Goal: Transaction & Acquisition: Obtain resource

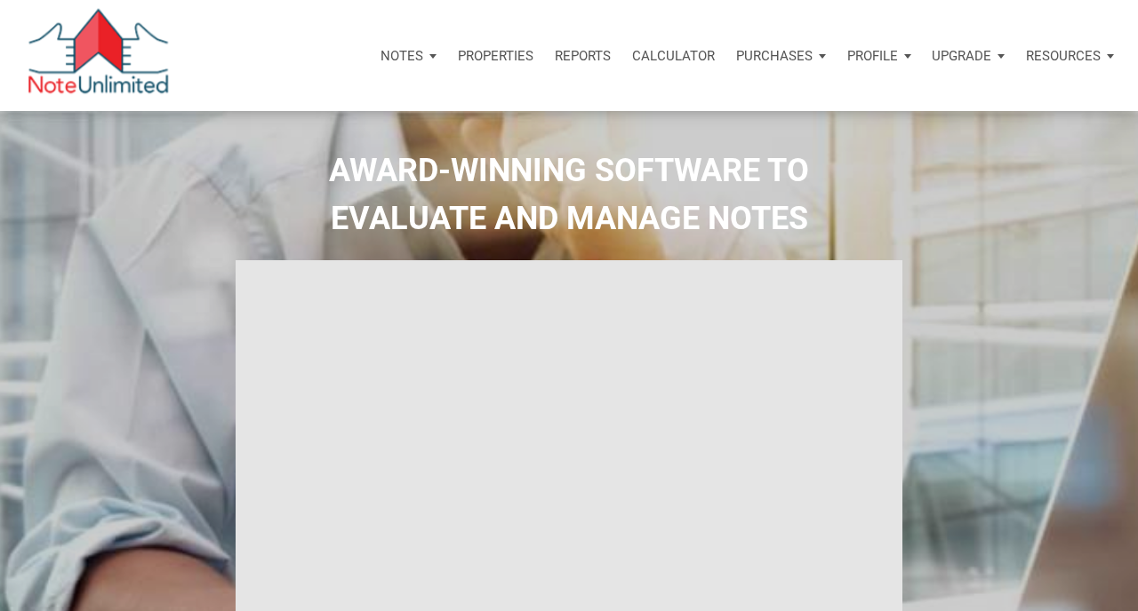
select select
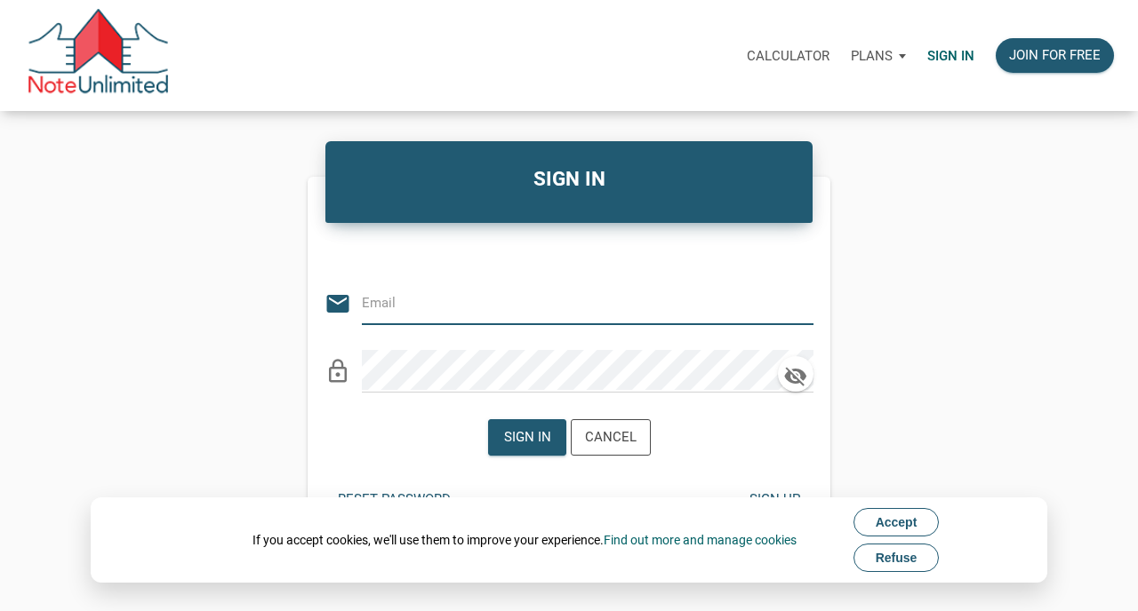
click at [603, 306] on input "email" at bounding box center [574, 303] width 425 height 40
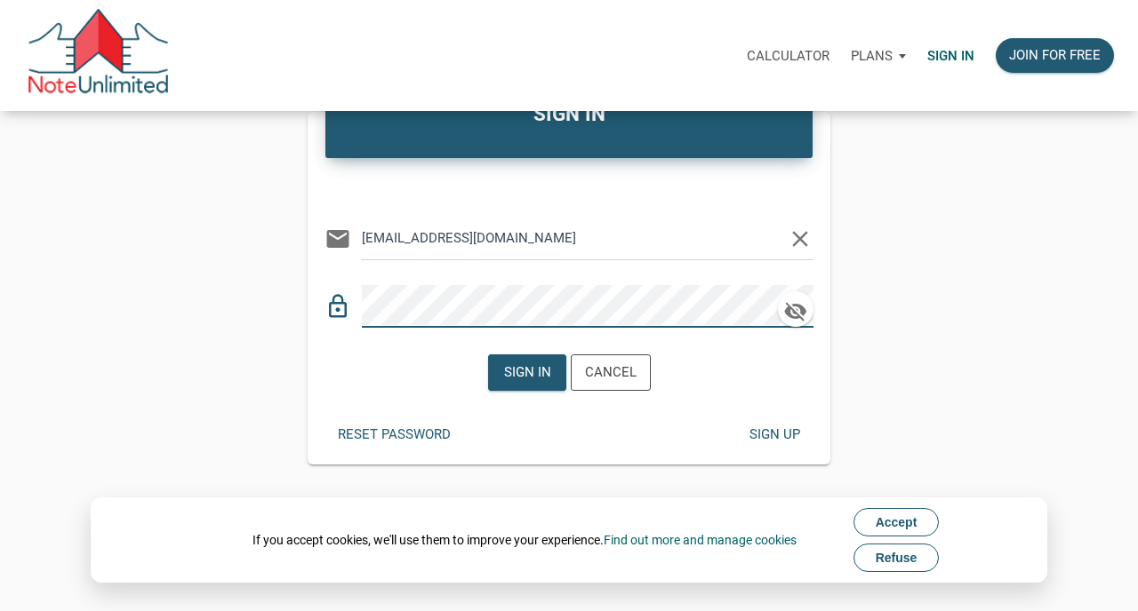
scroll to position [95, 0]
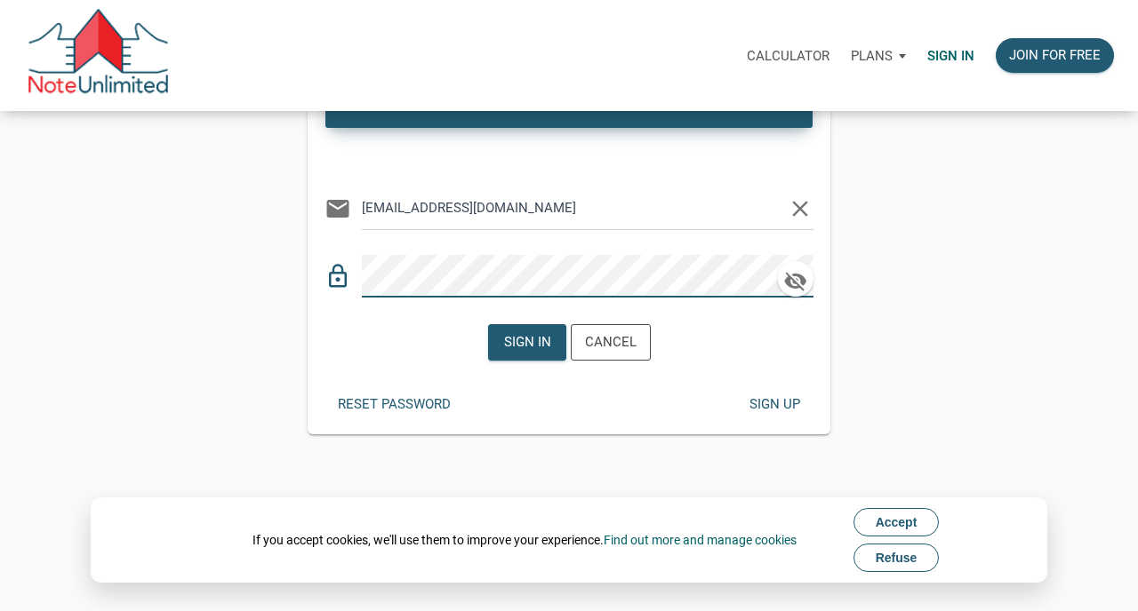
click at [898, 562] on span "Refuse" at bounding box center [896, 558] width 42 height 14
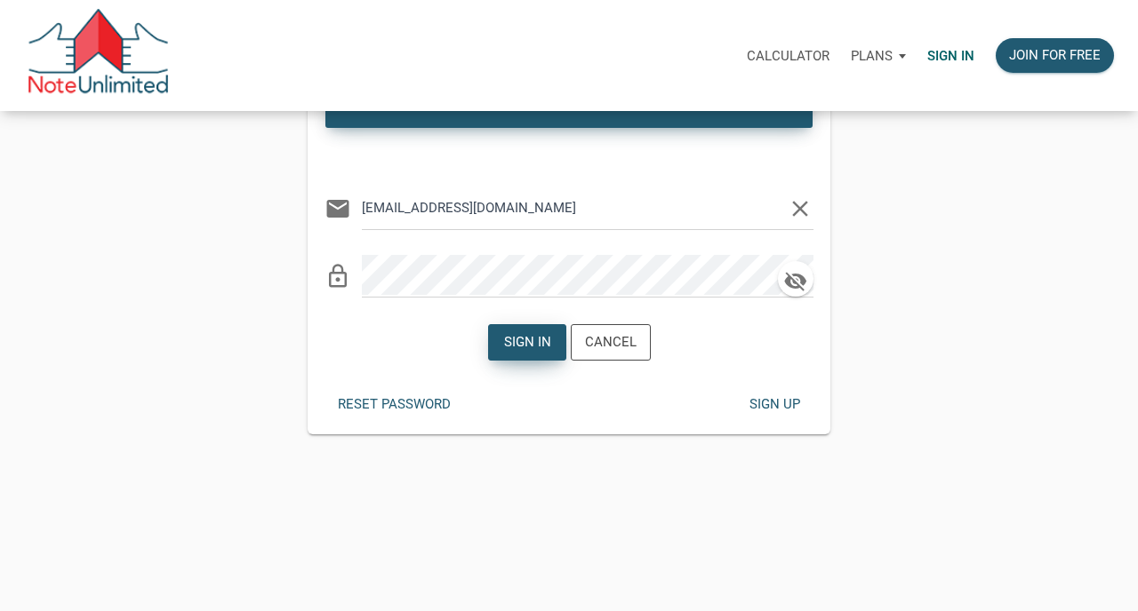
click at [530, 339] on div "Sign in" at bounding box center [526, 342] width 47 height 20
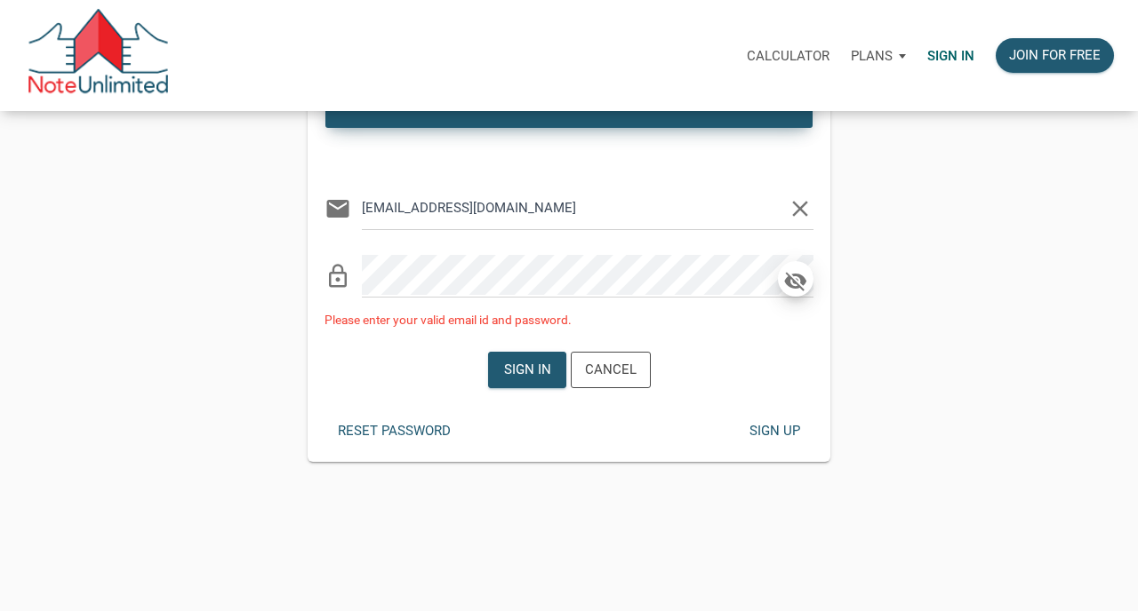
click at [795, 277] on icon "button" at bounding box center [795, 282] width 22 height 20
click at [795, 277] on icon "button" at bounding box center [795, 280] width 22 height 15
click at [396, 207] on input "waz66@att.net" at bounding box center [574, 208] width 425 height 40
type input "bsip@att.net"
click at [520, 367] on div "Sign in" at bounding box center [526, 370] width 47 height 20
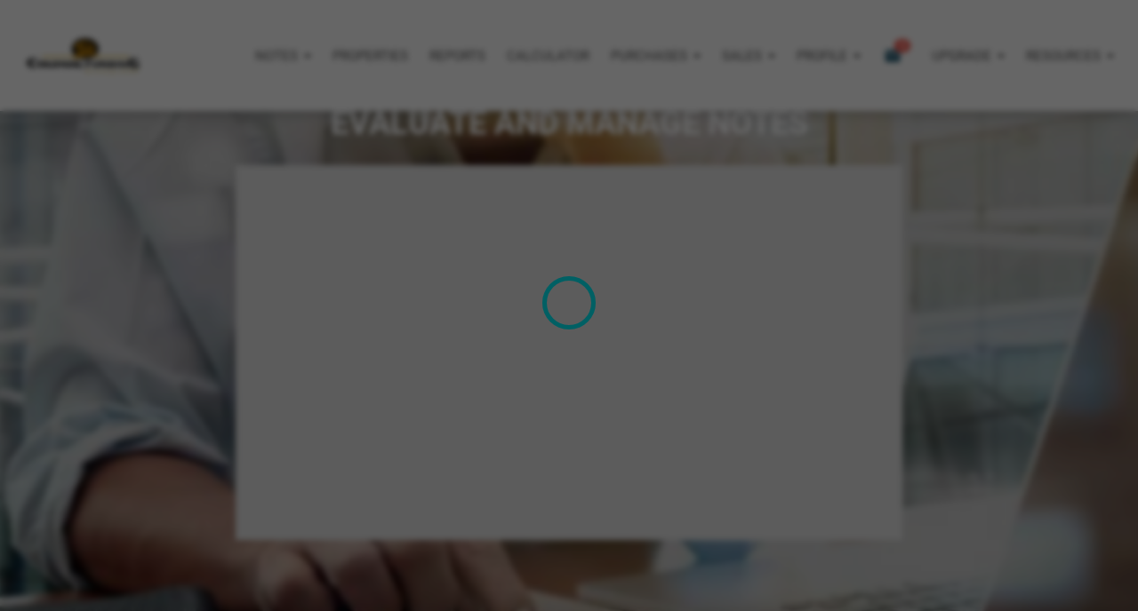
scroll to position [1900, 0]
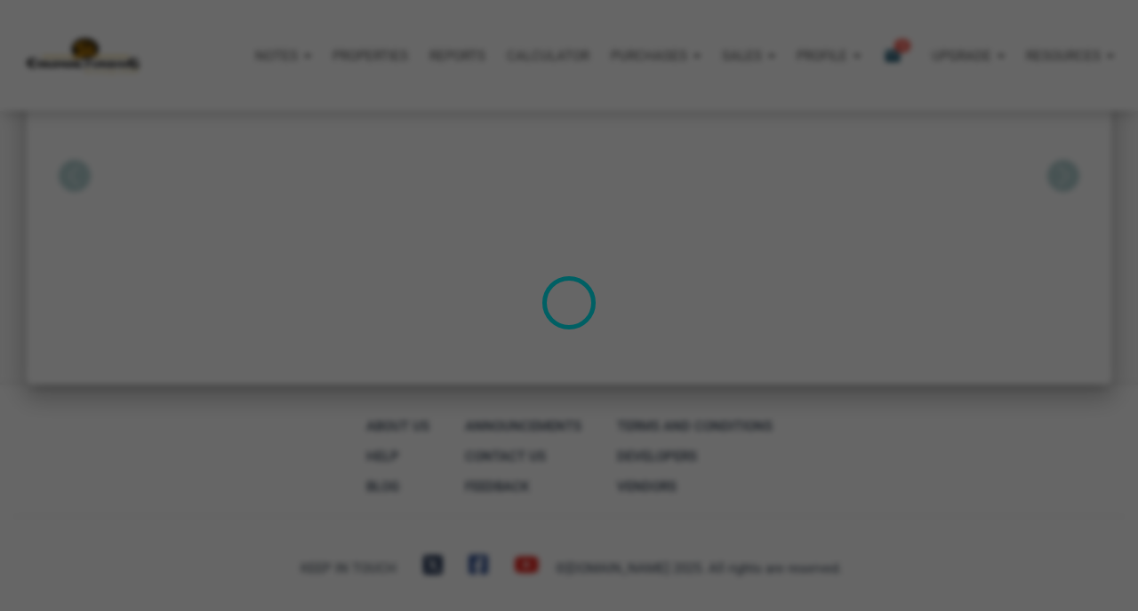
type input "Introduction to new features"
select select
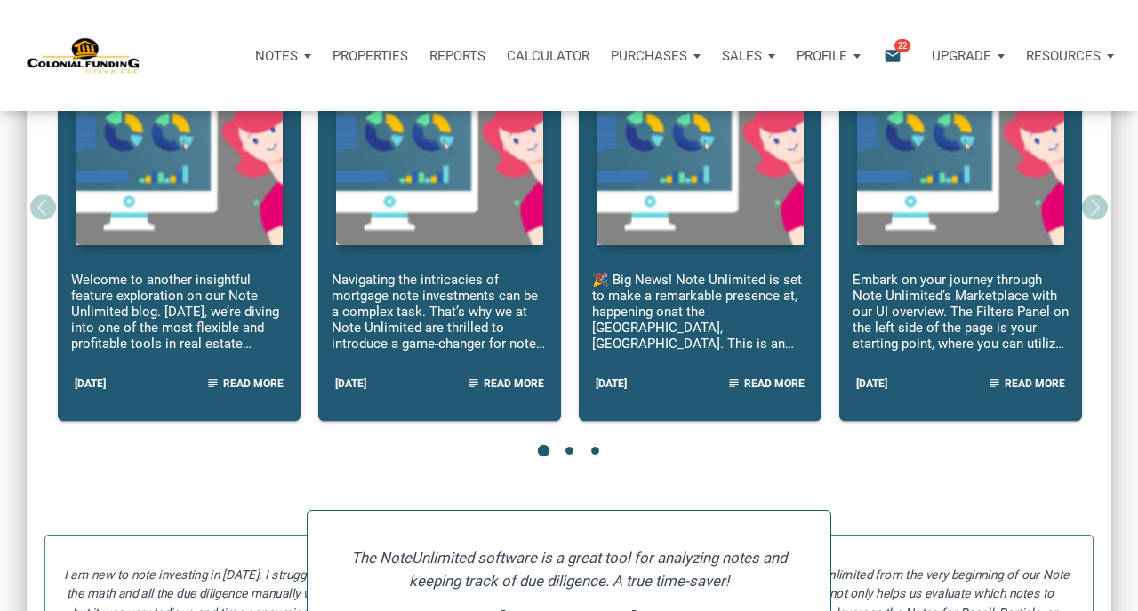
scroll to position [0, 0]
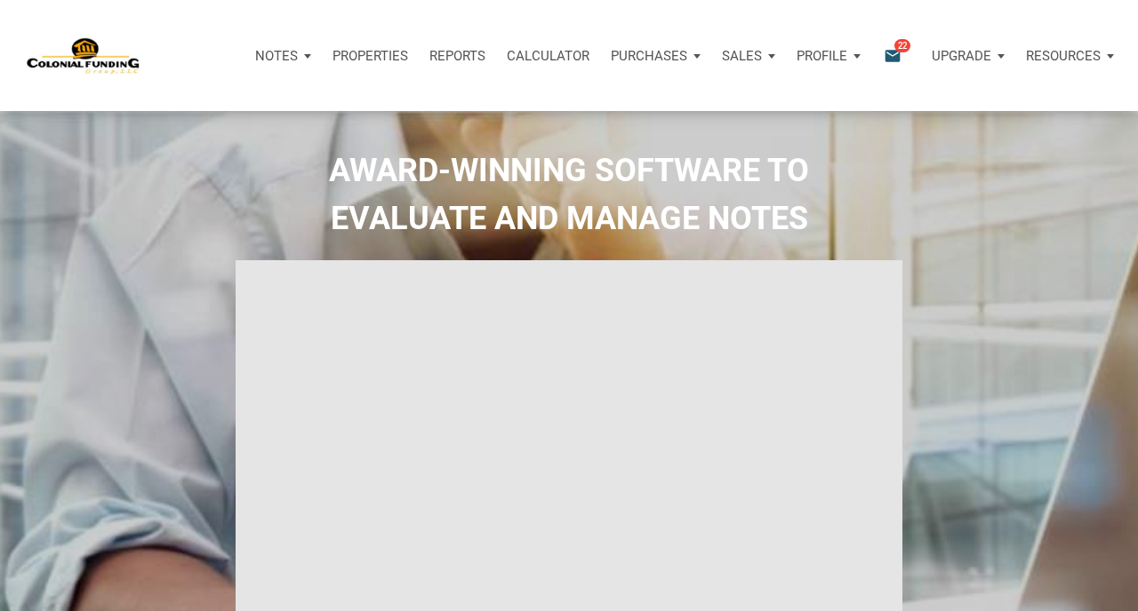
click at [899, 46] on span "22" at bounding box center [902, 45] width 16 height 14
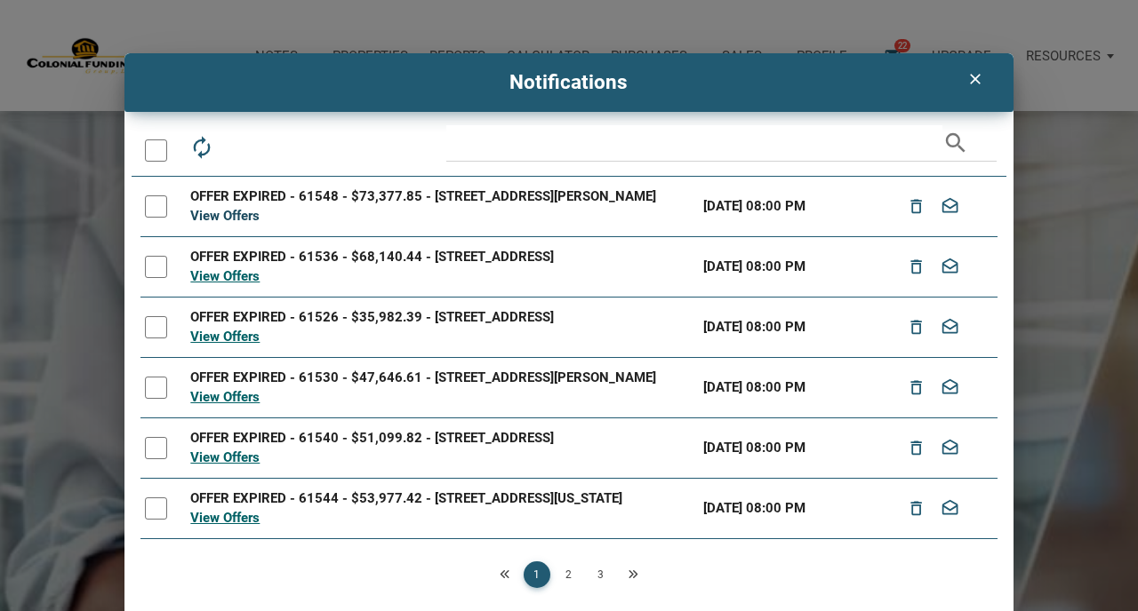
click at [236, 216] on link "View Offers" at bounding box center [224, 216] width 69 height 16
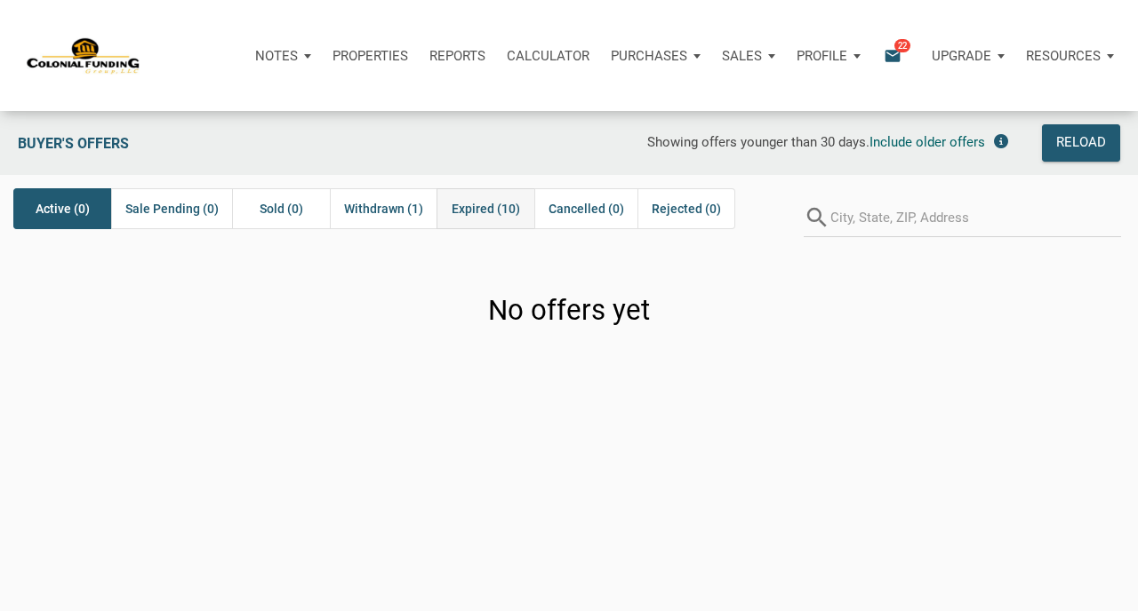
click at [489, 209] on span "Expired (10)" at bounding box center [485, 208] width 68 height 21
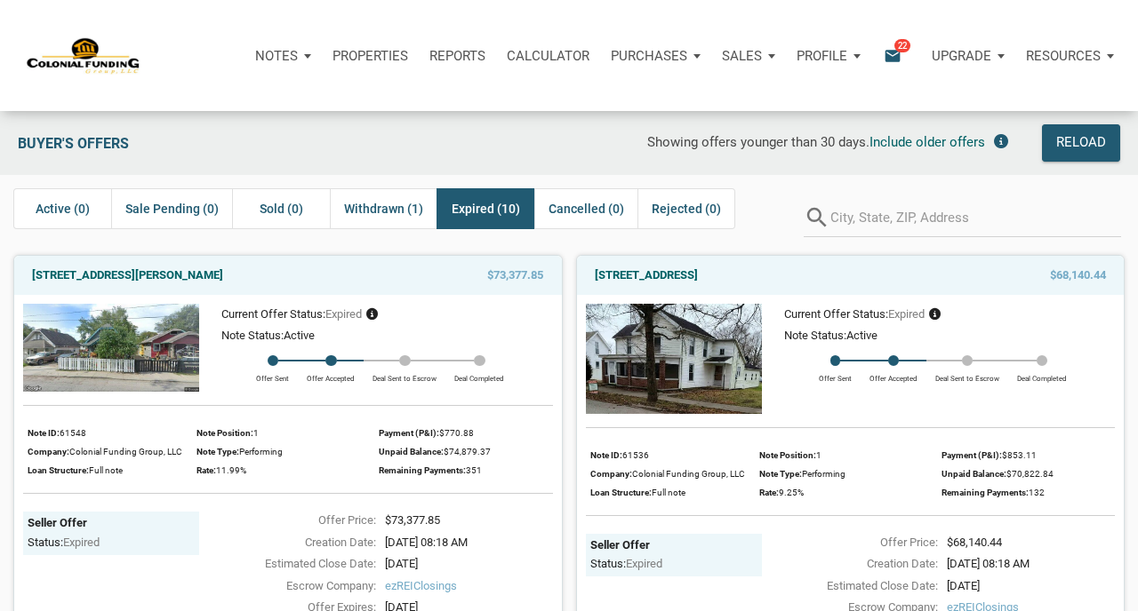
click at [142, 328] on img at bounding box center [111, 348] width 176 height 88
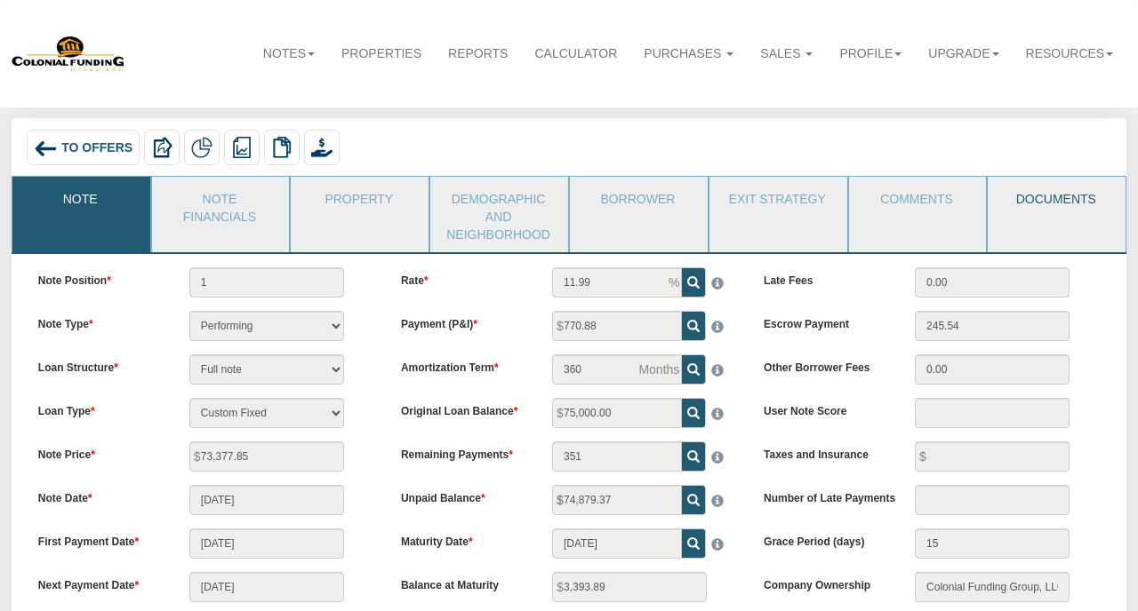
click at [1040, 198] on link "Documents" at bounding box center [1055, 199] width 136 height 44
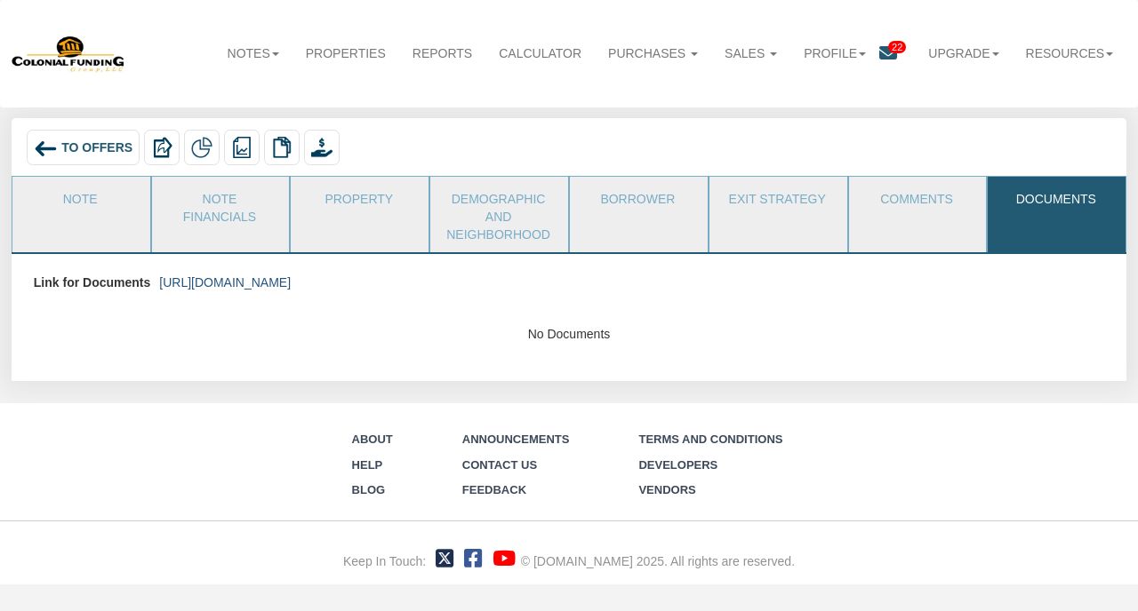
click at [291, 281] on link "https://colonialfundinggroup.sharepoint.com/:f:/s/operationsteam/EmN8VB_7PtNIoo…" at bounding box center [225, 283] width 132 height 14
click at [99, 146] on span "To Offers" at bounding box center [96, 147] width 71 height 14
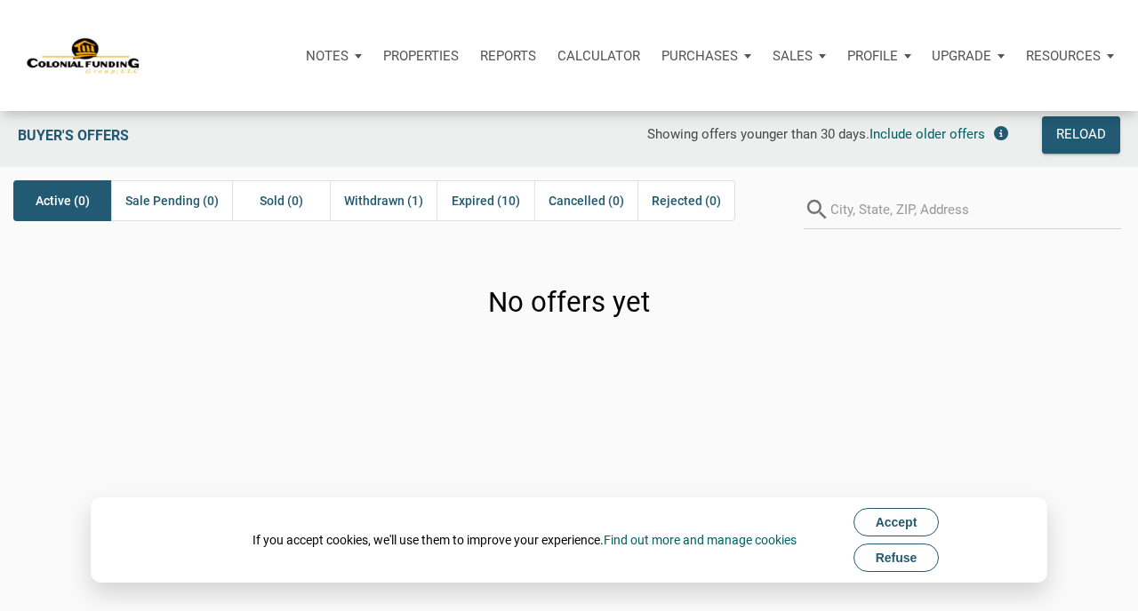
scroll to position [10, 0]
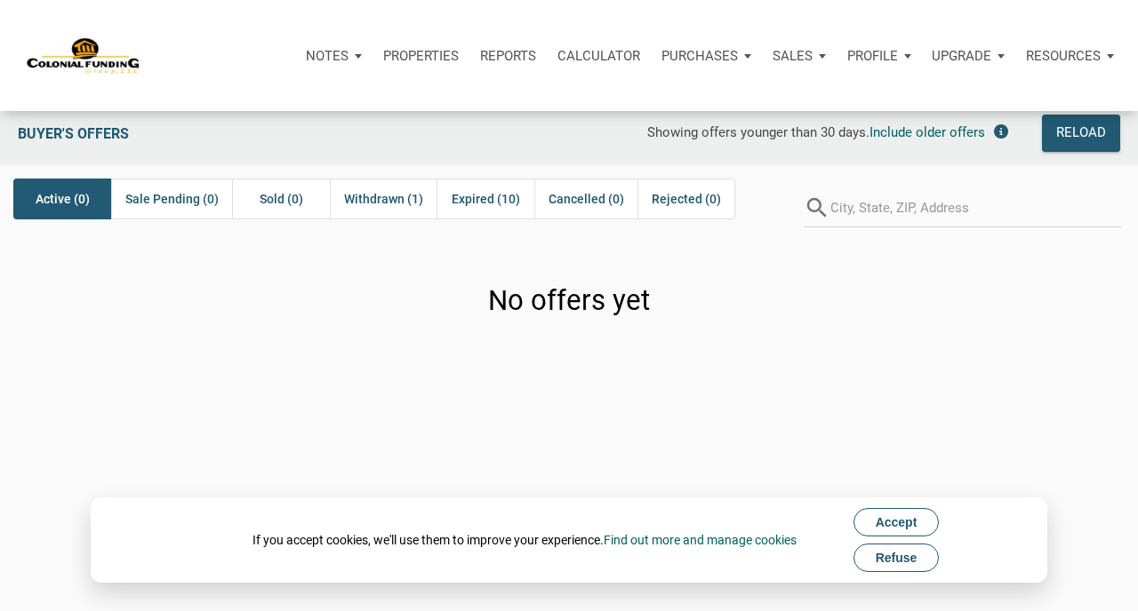
click at [898, 557] on span "Refuse" at bounding box center [896, 558] width 42 height 14
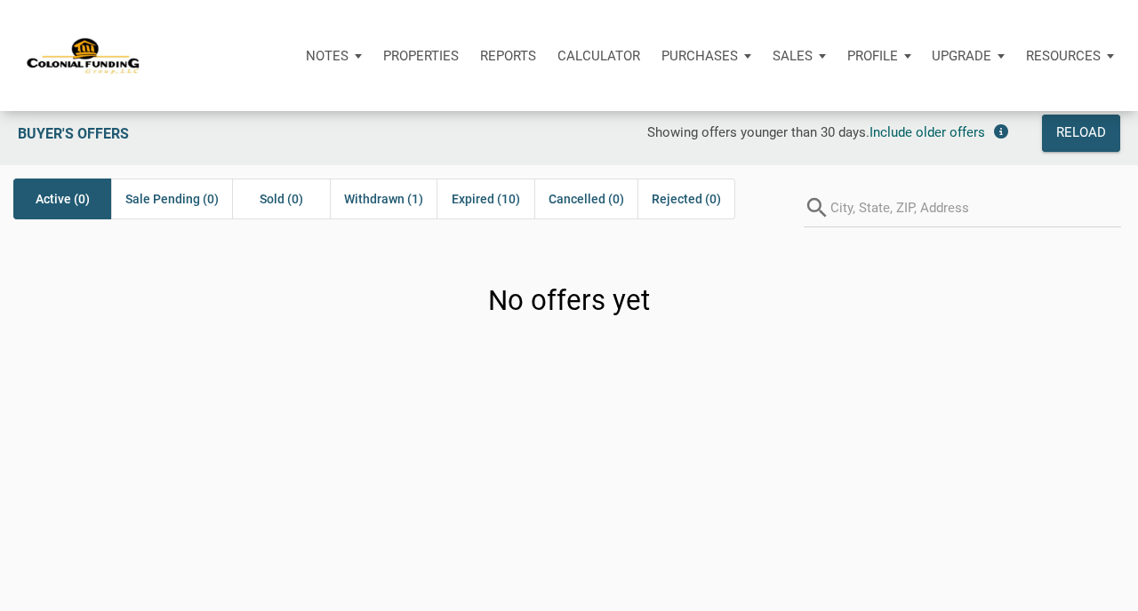
scroll to position [0, 0]
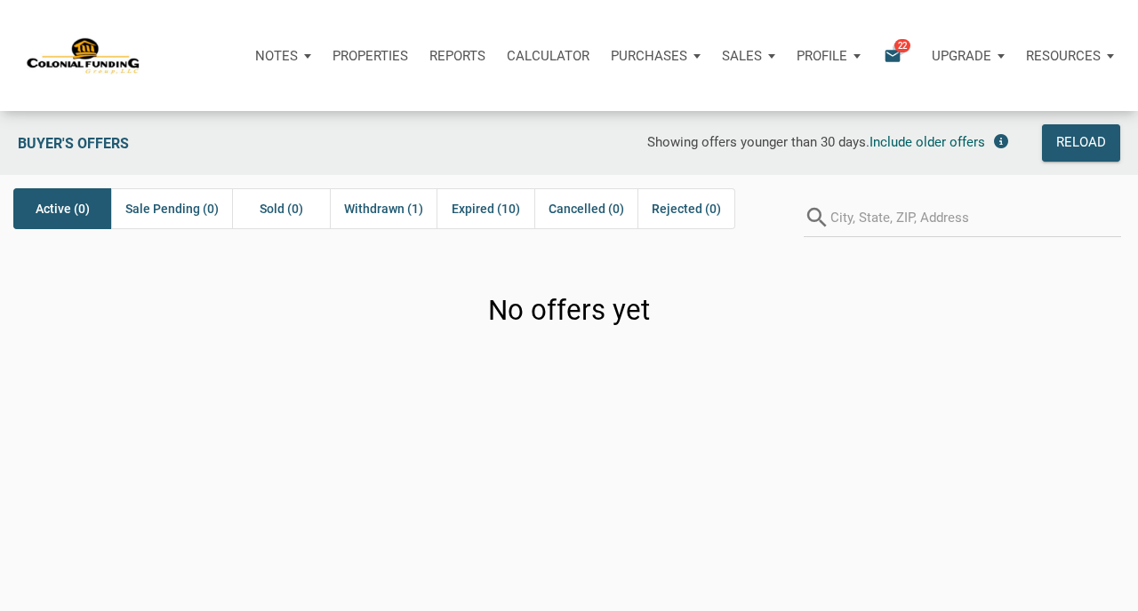
click at [899, 47] on span "22" at bounding box center [902, 45] width 16 height 14
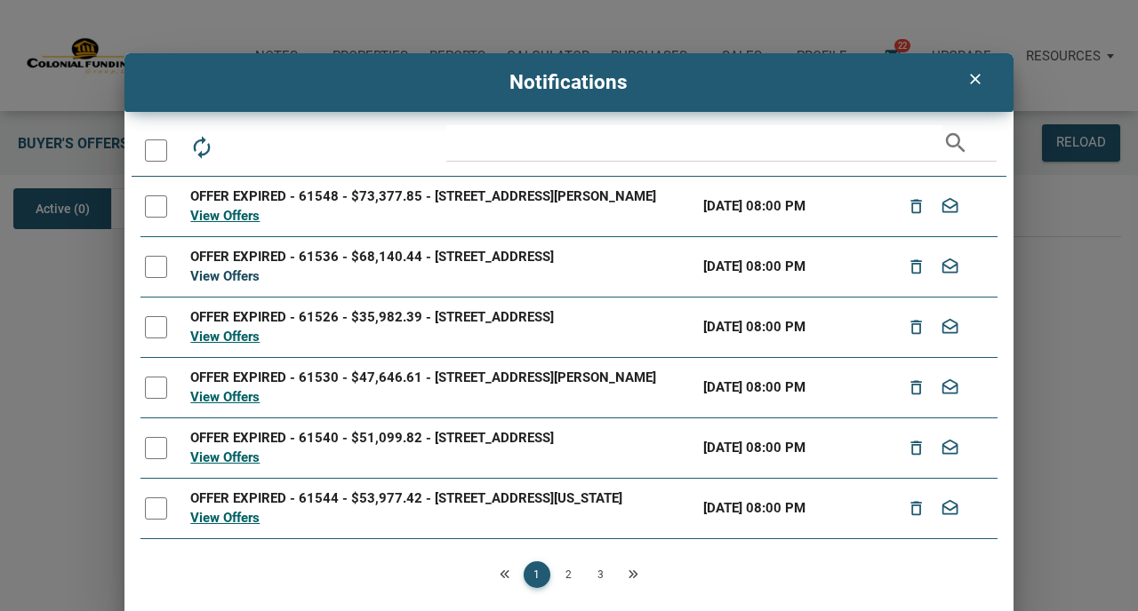
click at [232, 284] on link "View Offers" at bounding box center [224, 276] width 69 height 16
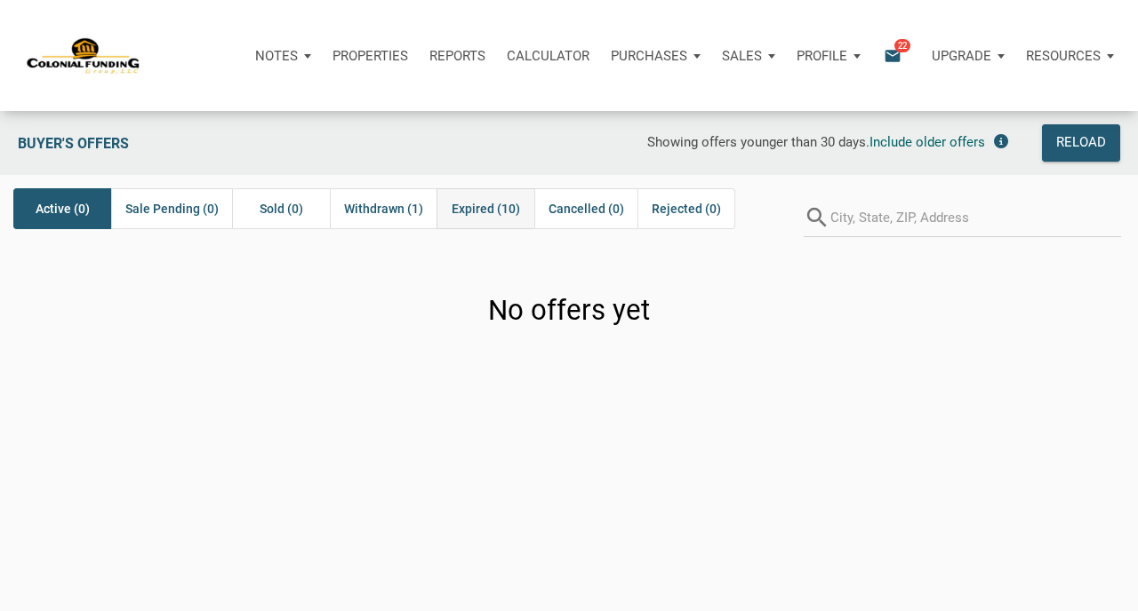
click at [480, 209] on span "Expired (10)" at bounding box center [485, 208] width 68 height 21
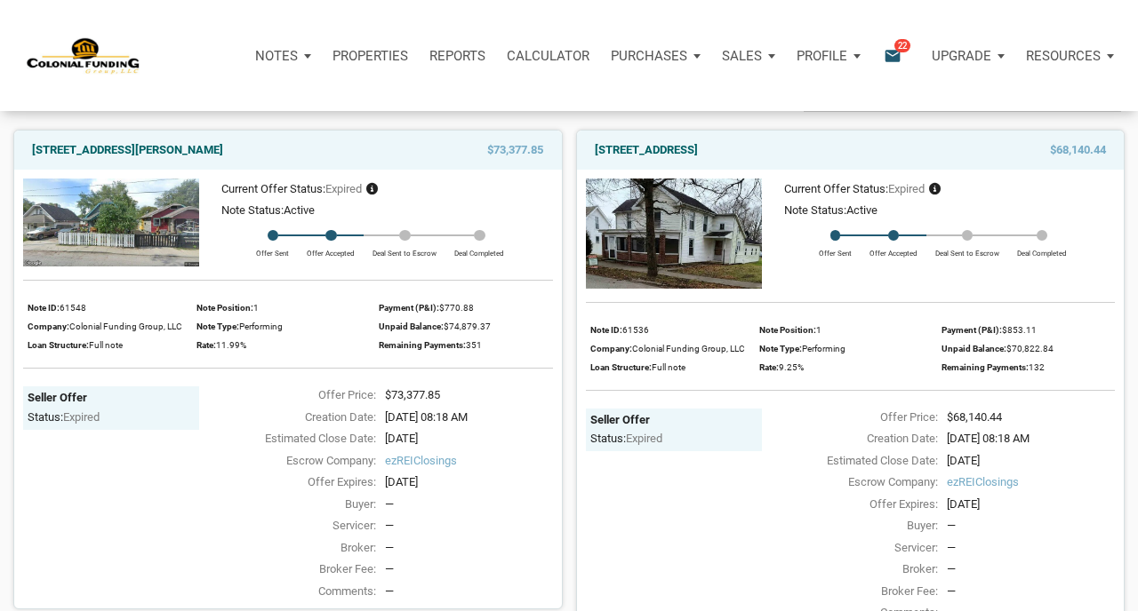
scroll to position [128, 0]
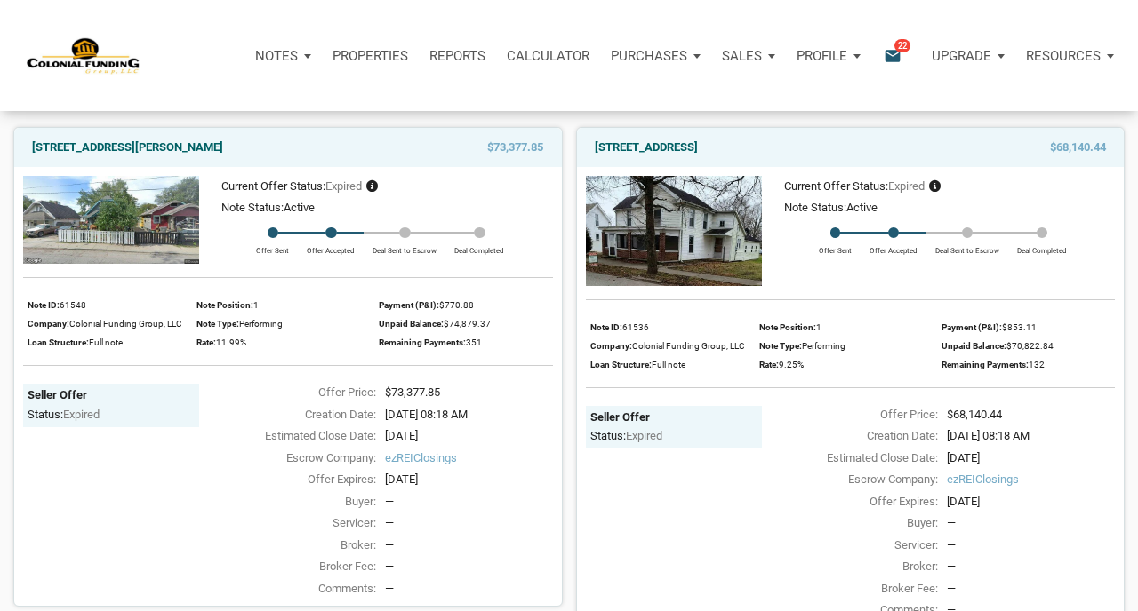
click at [894, 49] on span "22" at bounding box center [902, 45] width 16 height 14
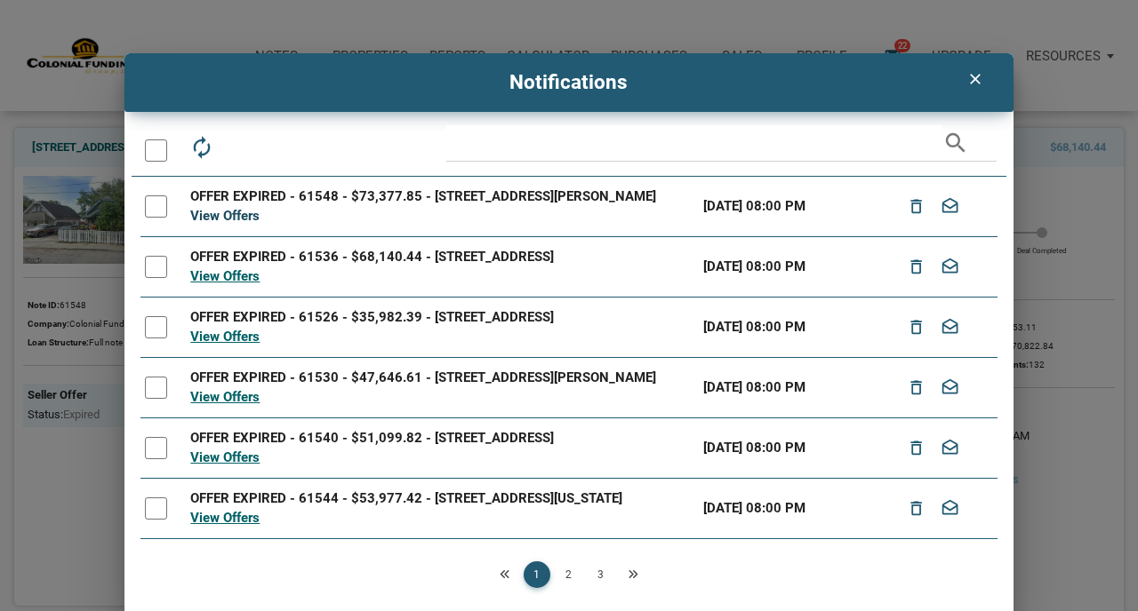
click at [216, 215] on link "View Offers" at bounding box center [224, 216] width 69 height 16
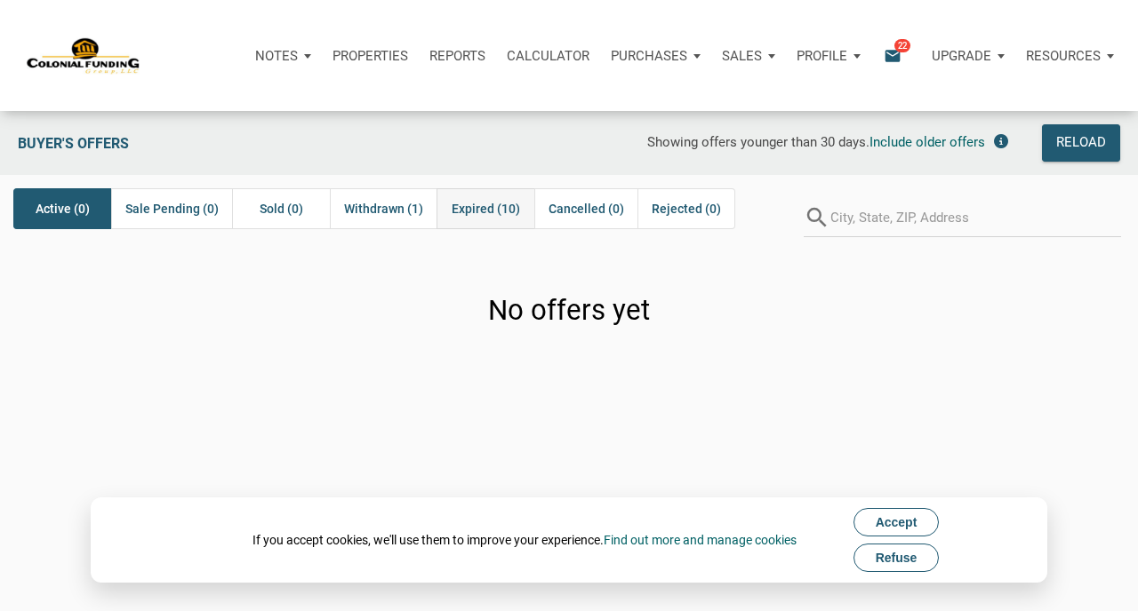
click at [479, 211] on span "Expired (10)" at bounding box center [485, 208] width 68 height 21
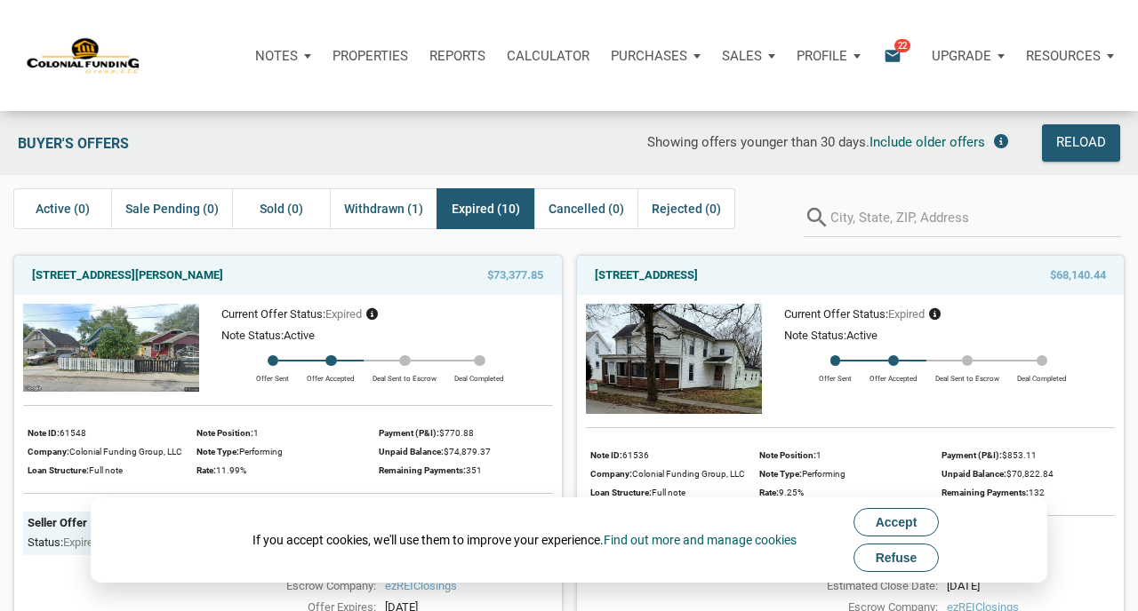
click at [900, 559] on span "Refuse" at bounding box center [896, 558] width 42 height 14
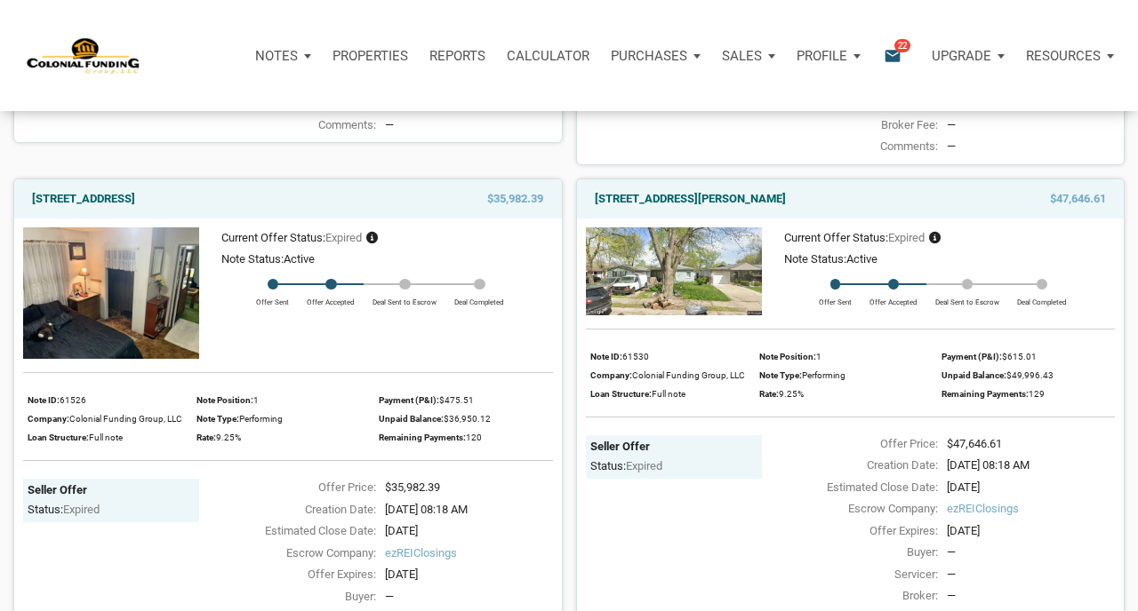
scroll to position [595, 0]
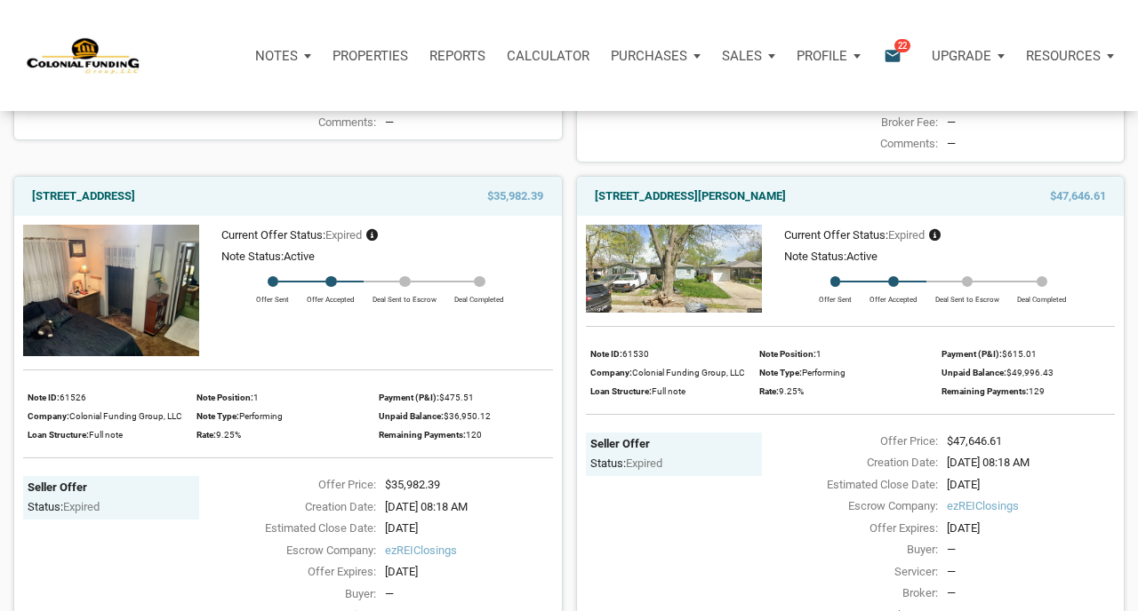
click at [108, 255] on img at bounding box center [111, 291] width 176 height 132
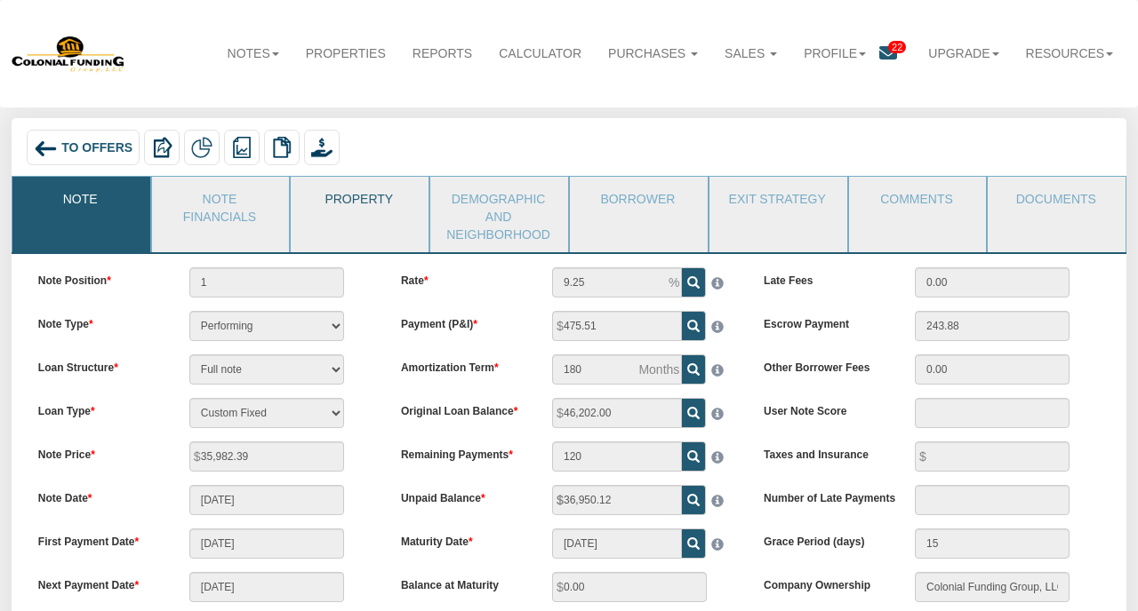
click at [351, 212] on link "Property" at bounding box center [359, 199] width 136 height 44
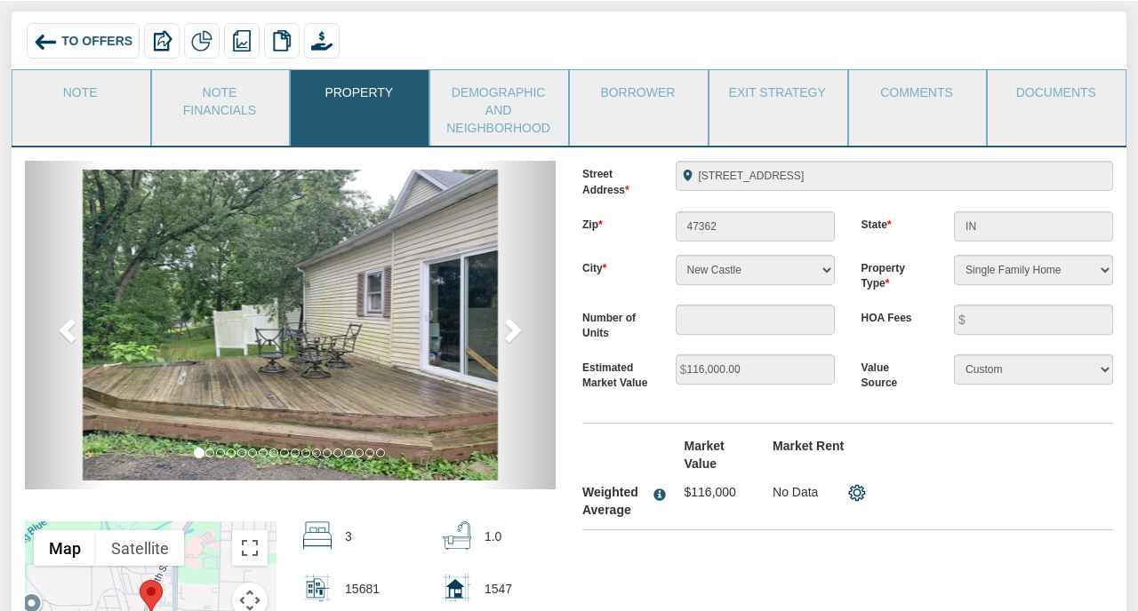
scroll to position [112, 0]
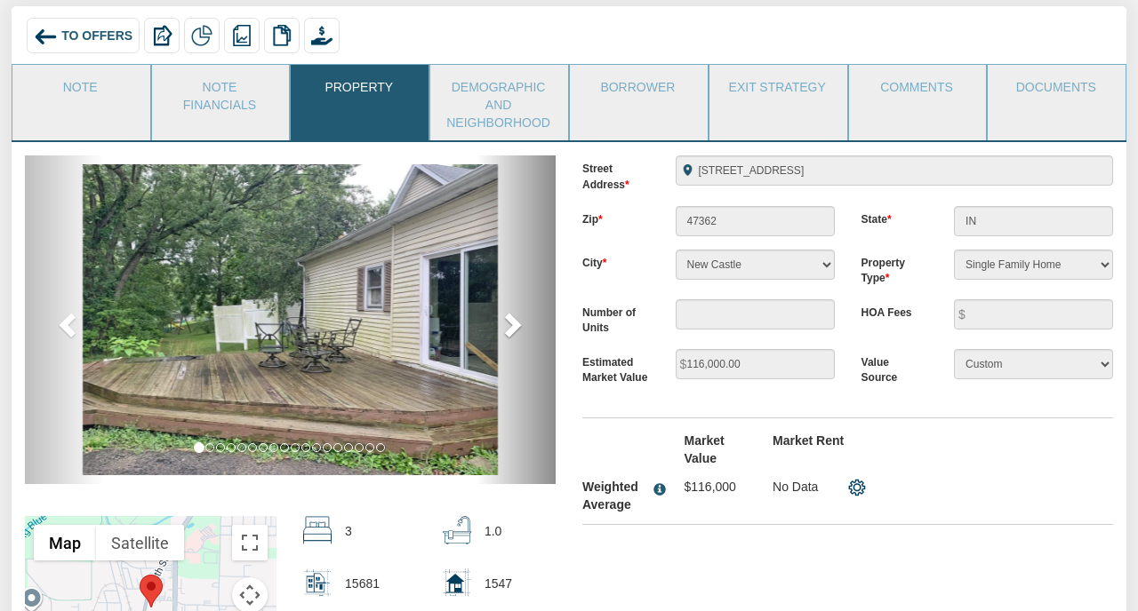
click at [513, 323] on span at bounding box center [511, 324] width 27 height 27
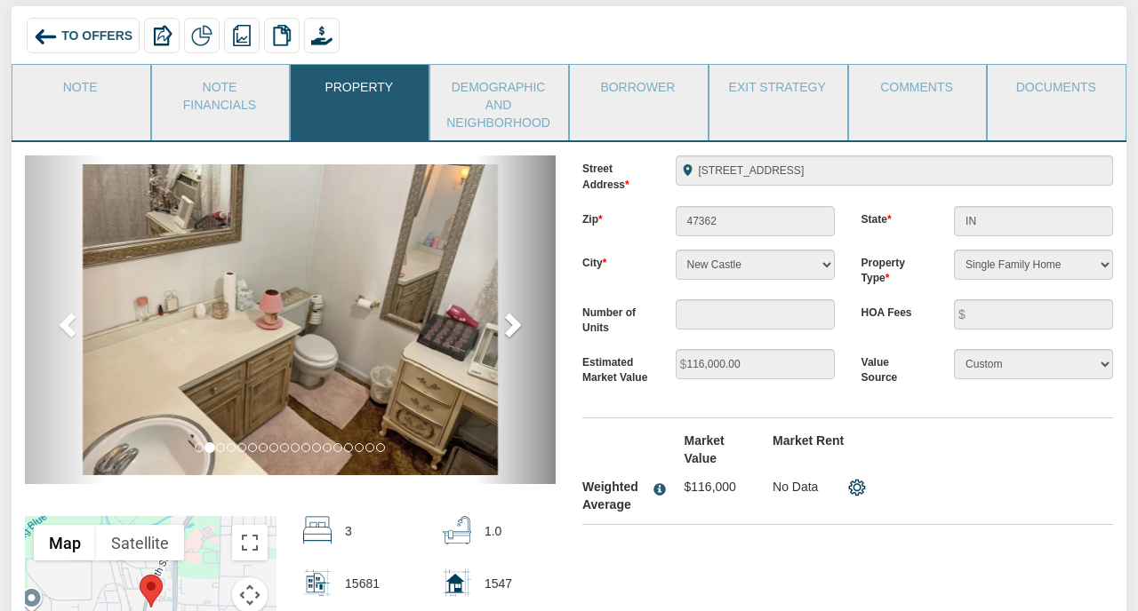
click at [513, 323] on span at bounding box center [511, 324] width 27 height 27
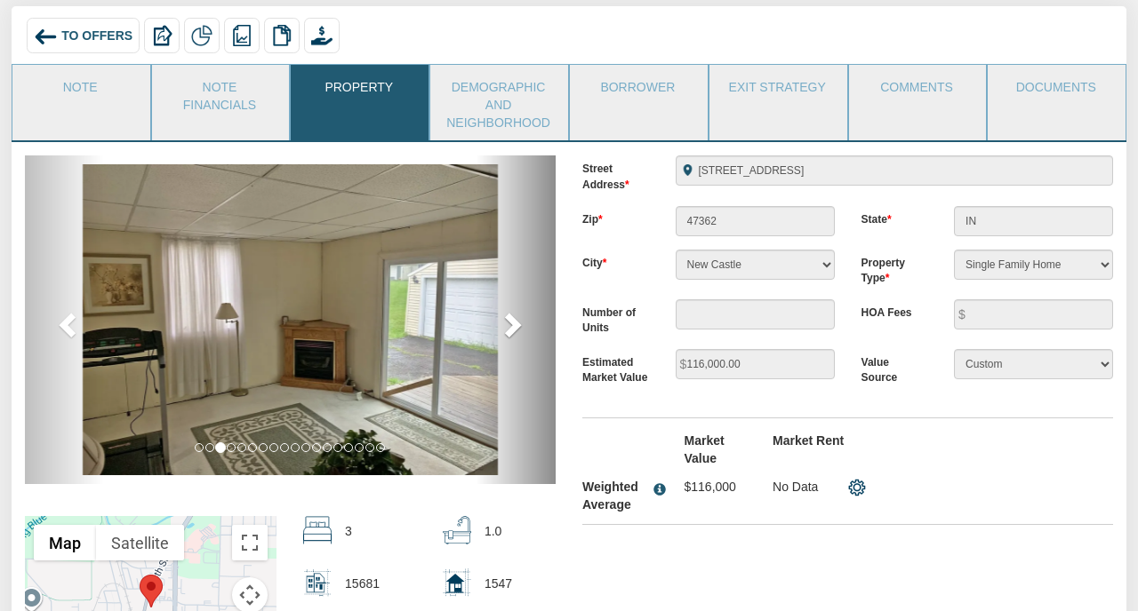
click at [513, 323] on span at bounding box center [511, 324] width 27 height 27
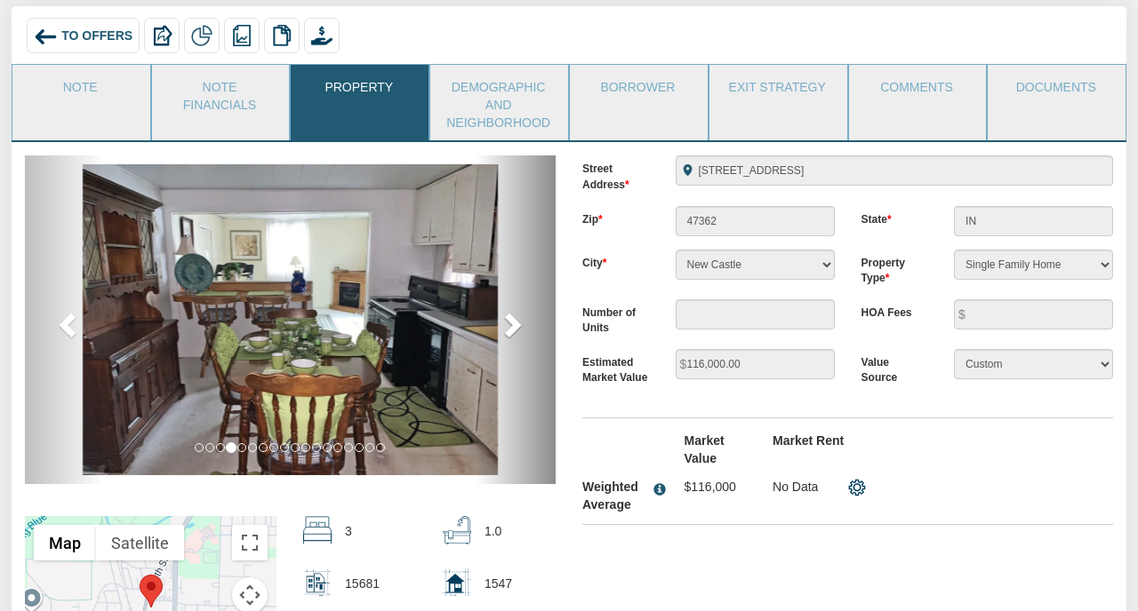
click at [513, 323] on span at bounding box center [511, 324] width 27 height 27
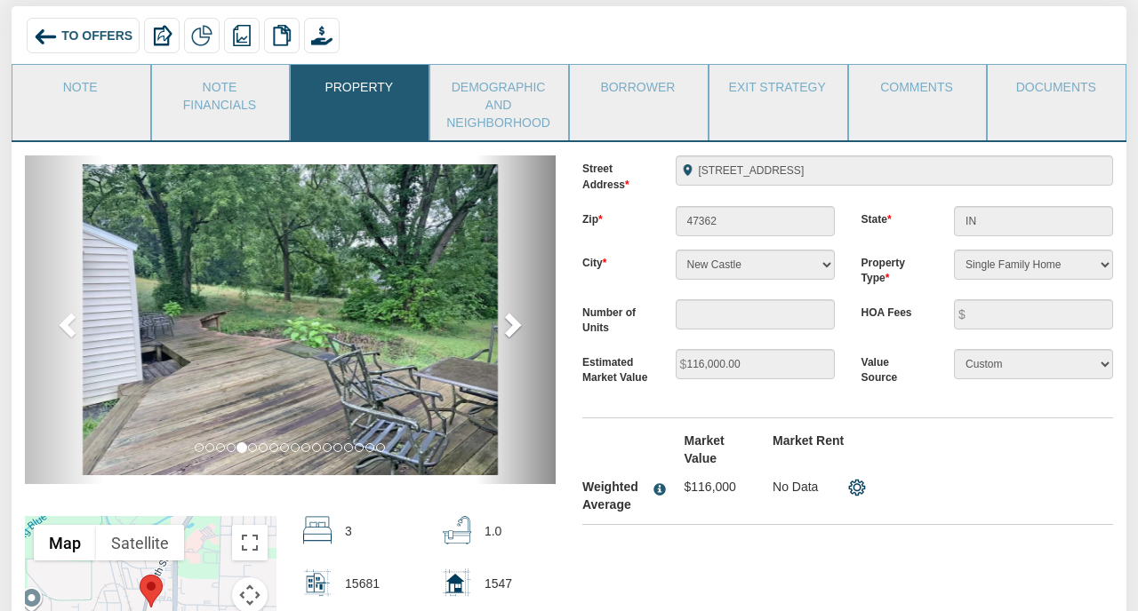
click at [513, 323] on span at bounding box center [511, 324] width 27 height 27
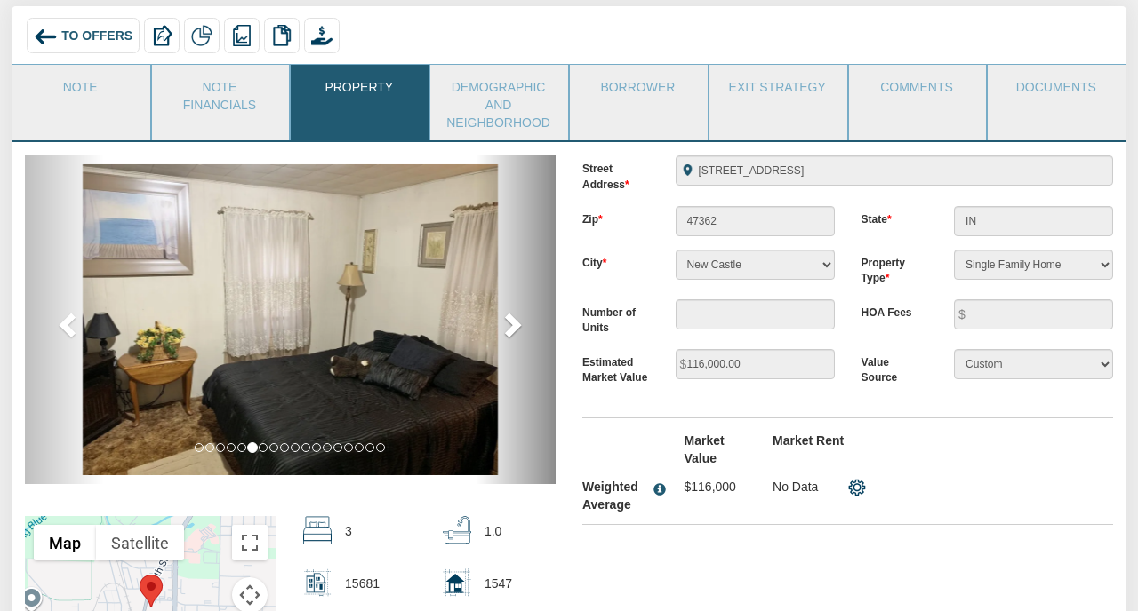
click at [513, 323] on span at bounding box center [511, 324] width 27 height 27
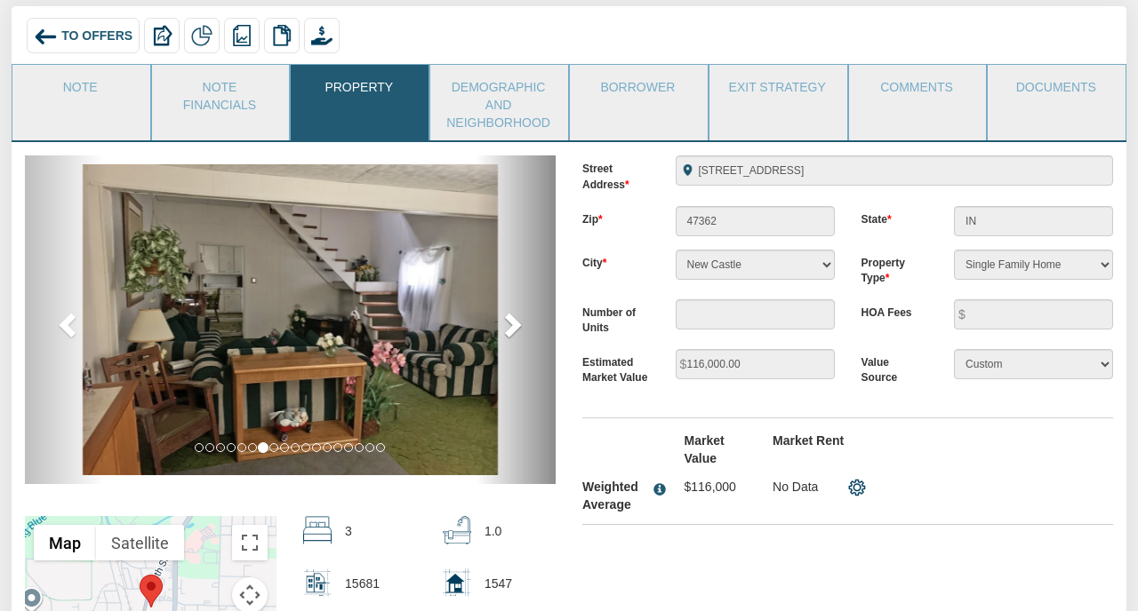
click at [513, 323] on span at bounding box center [511, 324] width 27 height 27
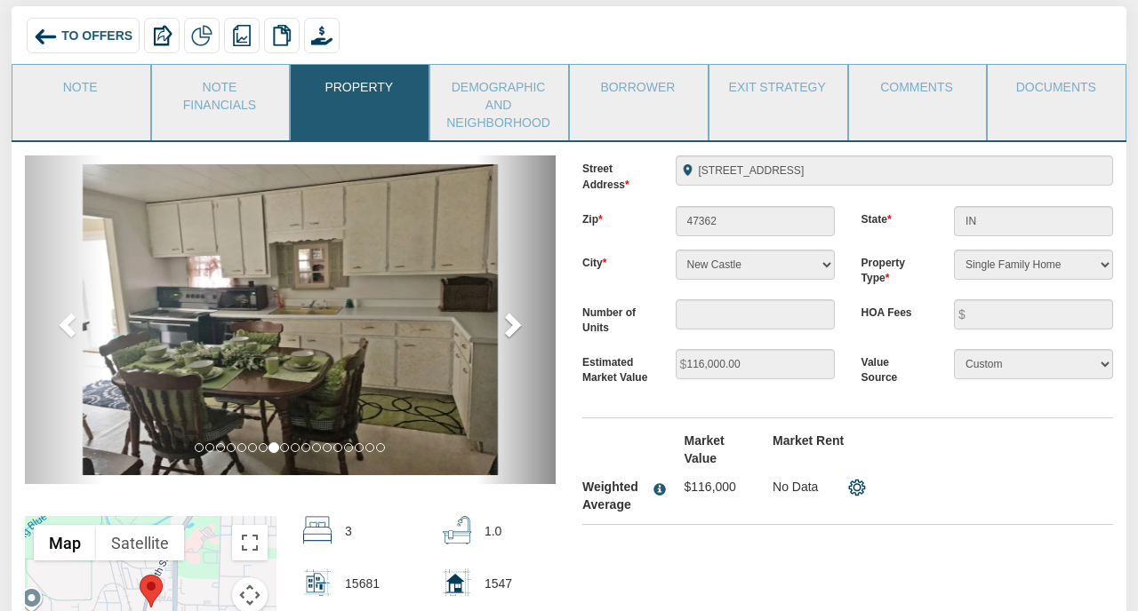
click at [512, 325] on span at bounding box center [511, 324] width 27 height 27
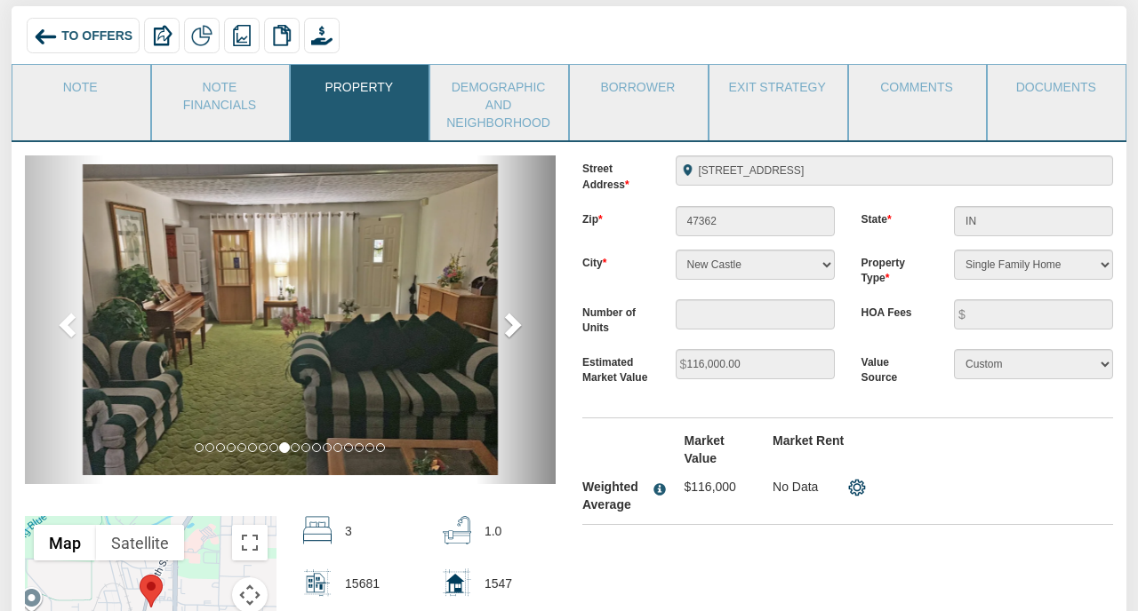
click at [512, 325] on span at bounding box center [511, 324] width 27 height 27
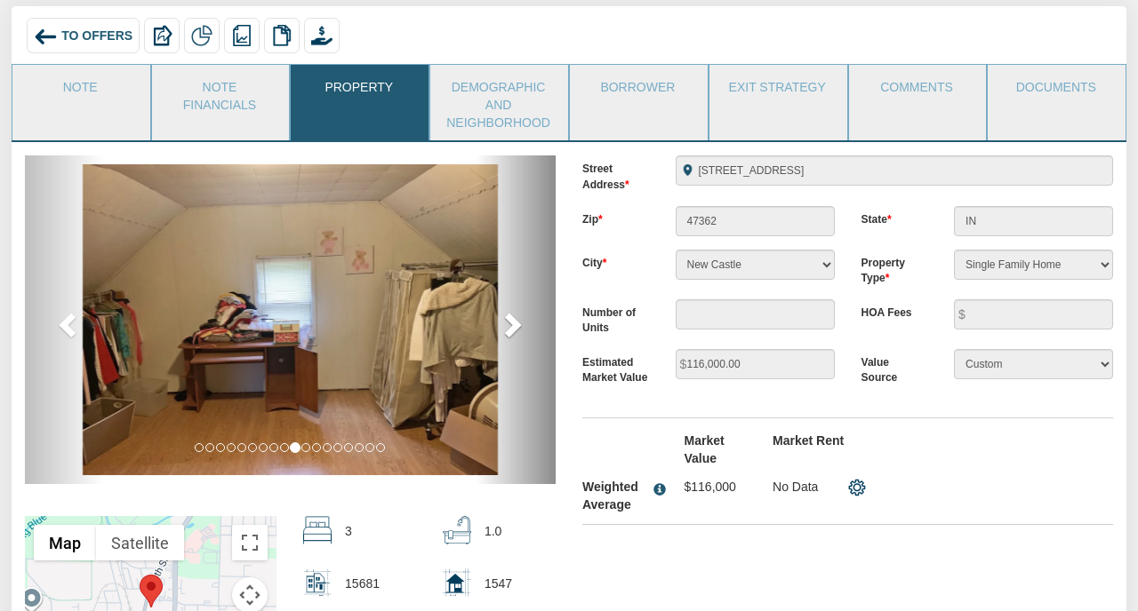
click at [512, 325] on span at bounding box center [511, 324] width 27 height 27
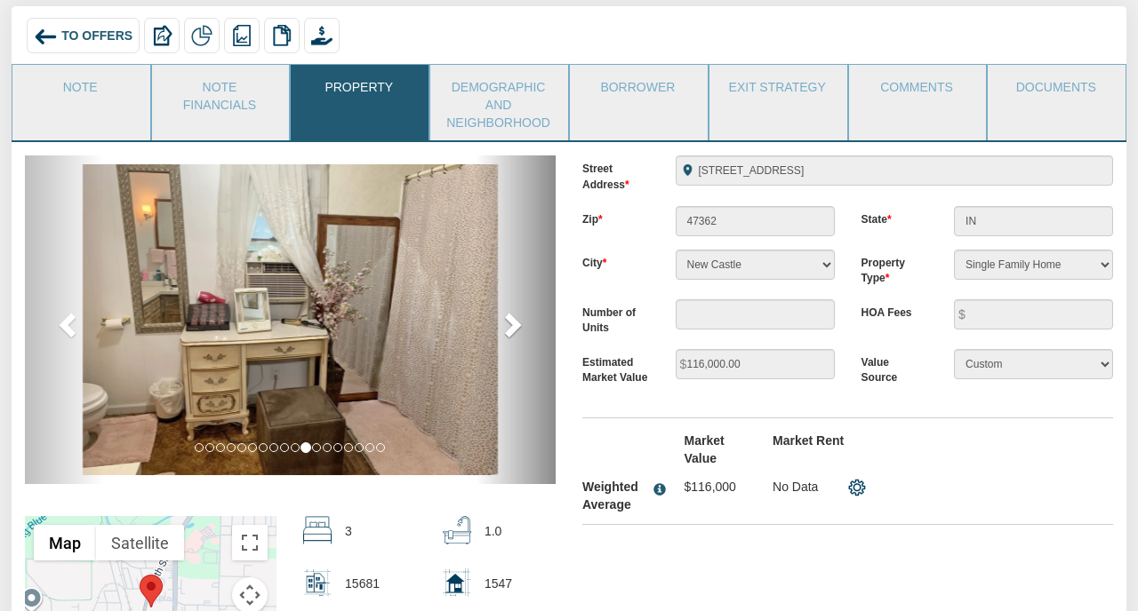
click at [512, 325] on span at bounding box center [511, 324] width 27 height 27
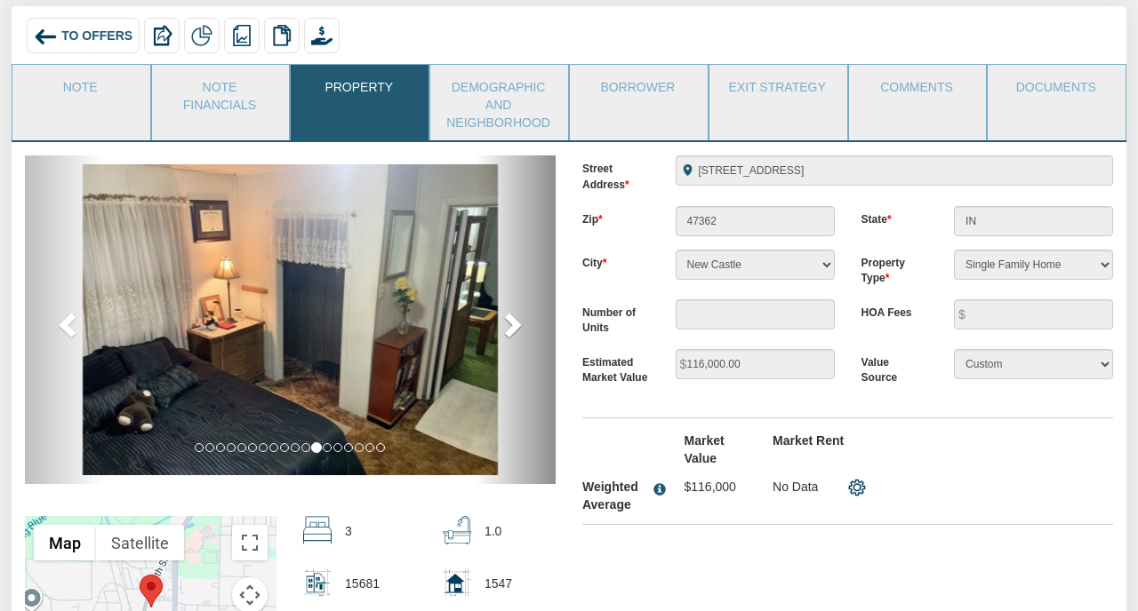
click at [512, 325] on span at bounding box center [511, 324] width 27 height 27
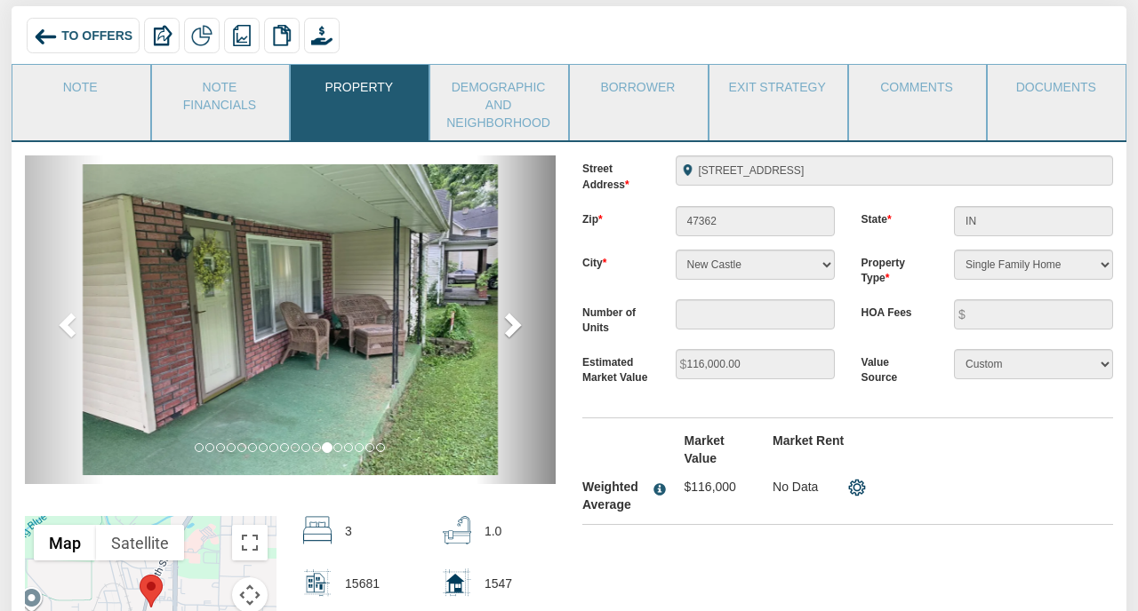
click at [512, 325] on span at bounding box center [511, 324] width 27 height 27
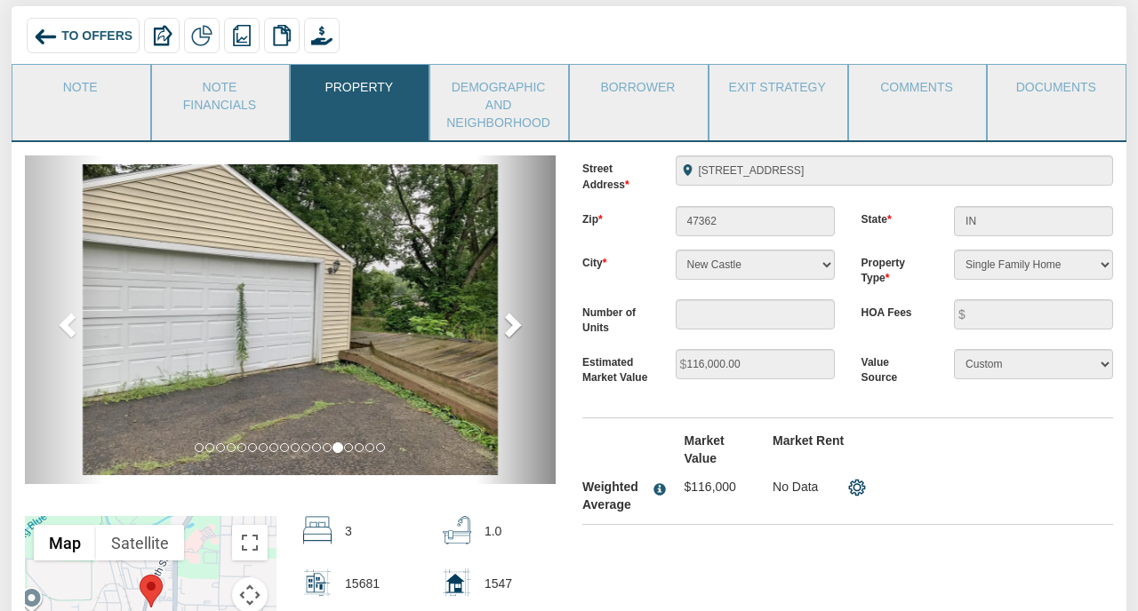
click at [514, 324] on span at bounding box center [511, 324] width 27 height 27
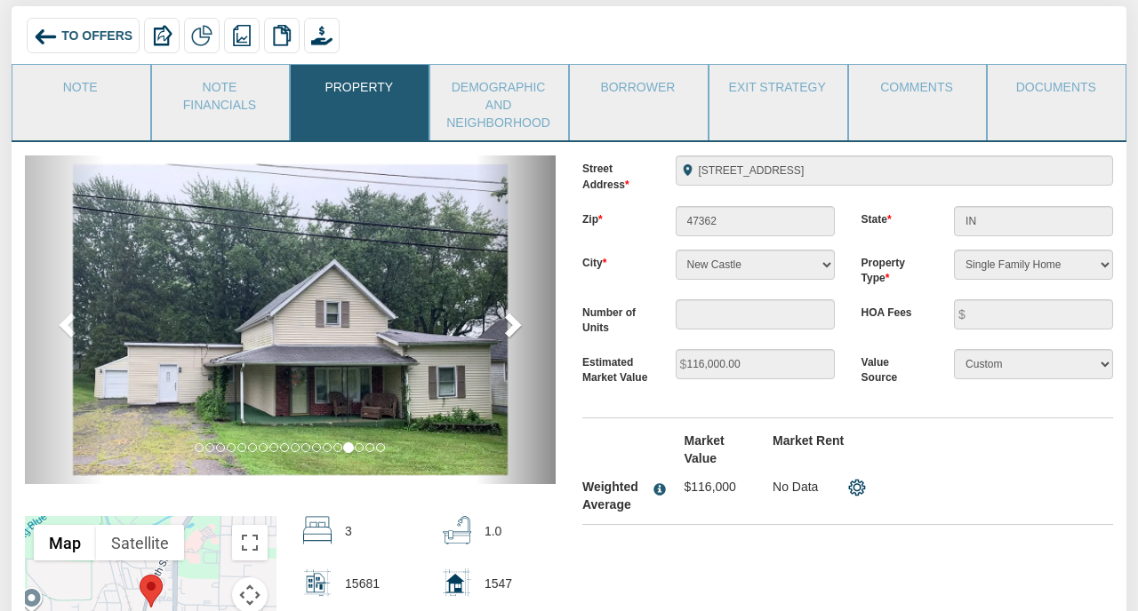
click at [514, 324] on span at bounding box center [511, 324] width 27 height 27
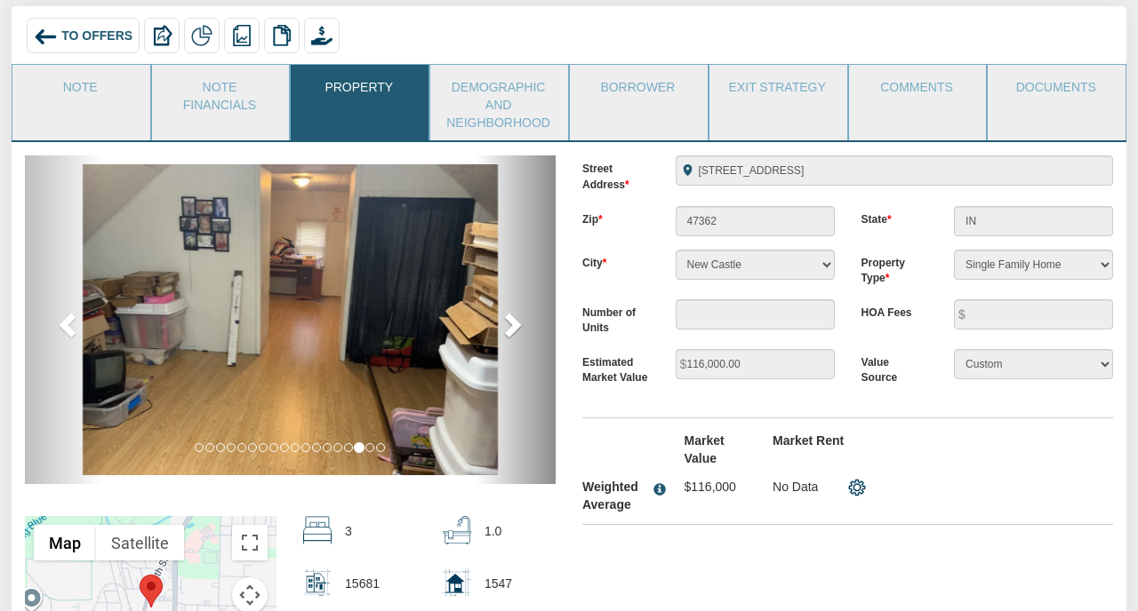
click at [514, 324] on span at bounding box center [511, 324] width 27 height 27
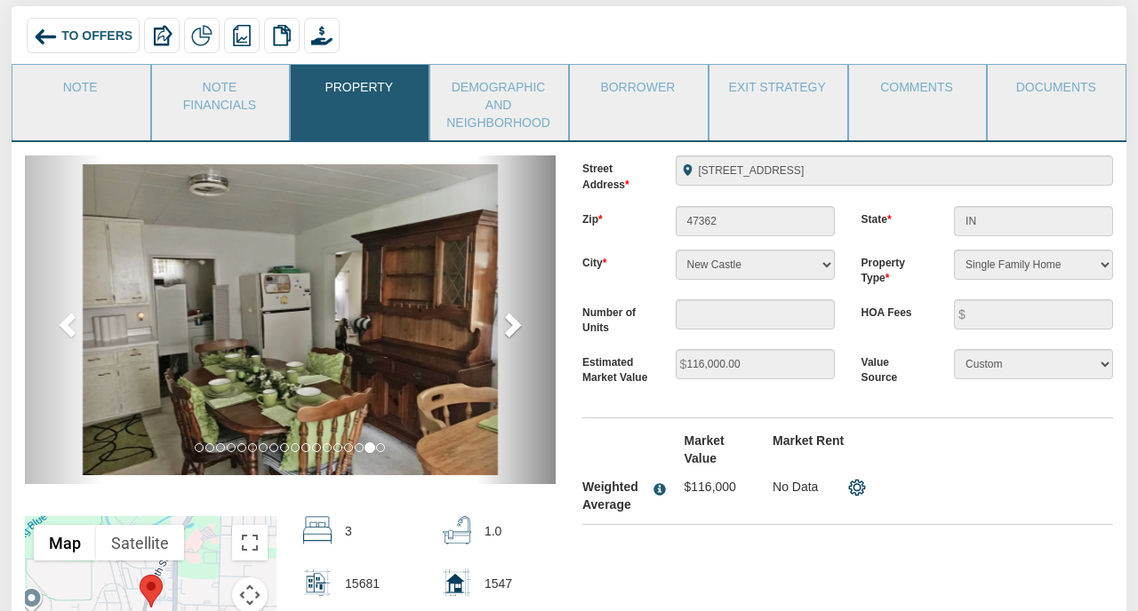
click at [514, 324] on span at bounding box center [511, 324] width 27 height 27
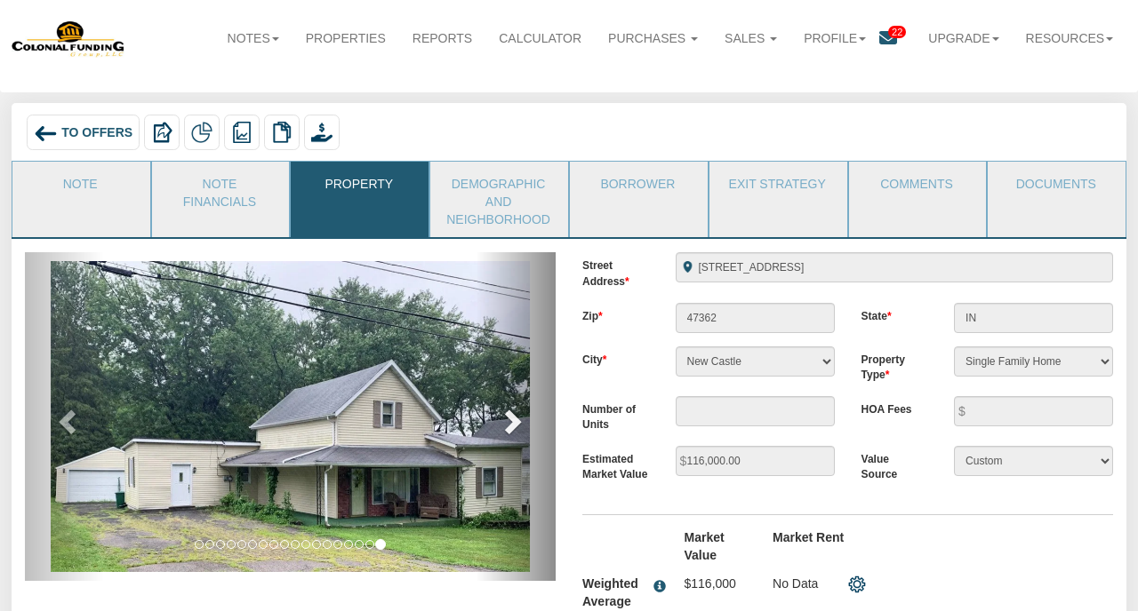
scroll to position [0, 0]
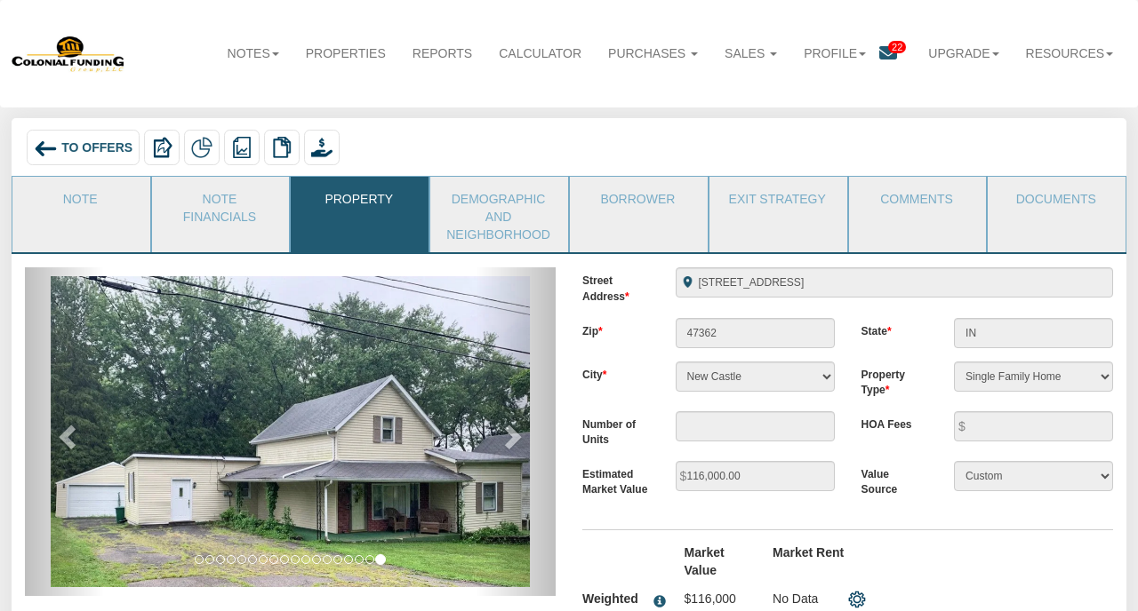
click at [92, 145] on span "To Offers" at bounding box center [96, 147] width 71 height 14
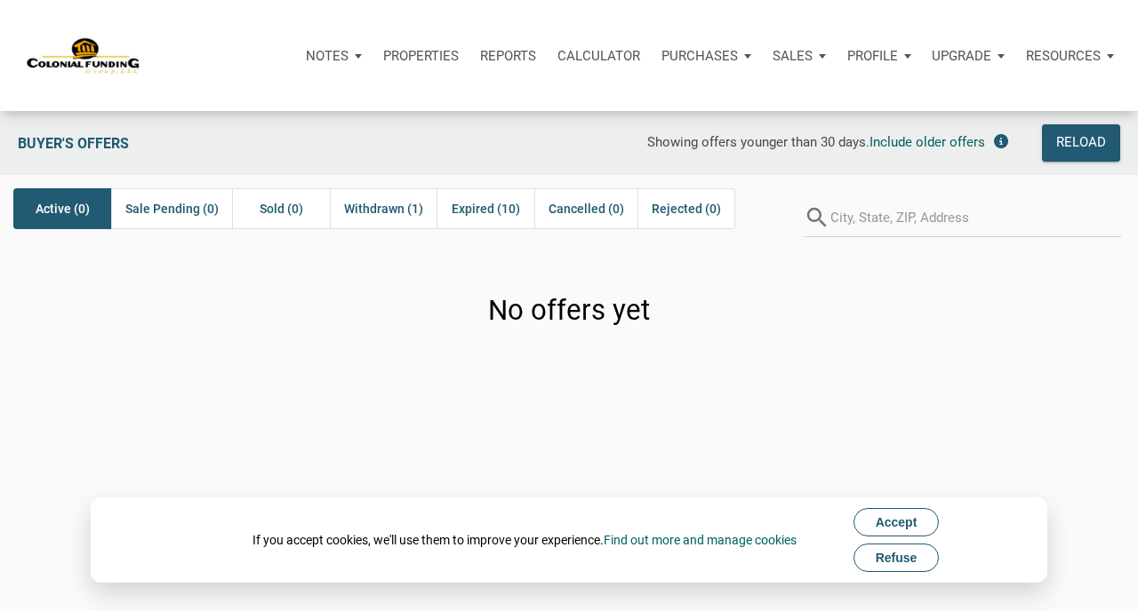
click at [884, 556] on span "Refuse" at bounding box center [896, 558] width 42 height 14
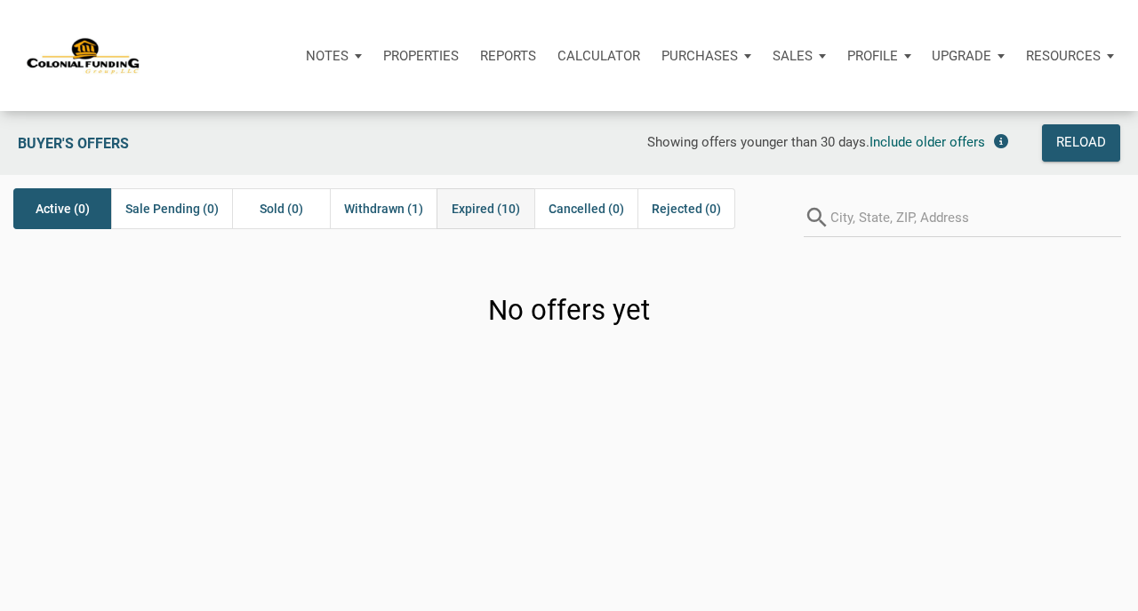
click at [467, 212] on span "Expired (10)" at bounding box center [485, 208] width 68 height 21
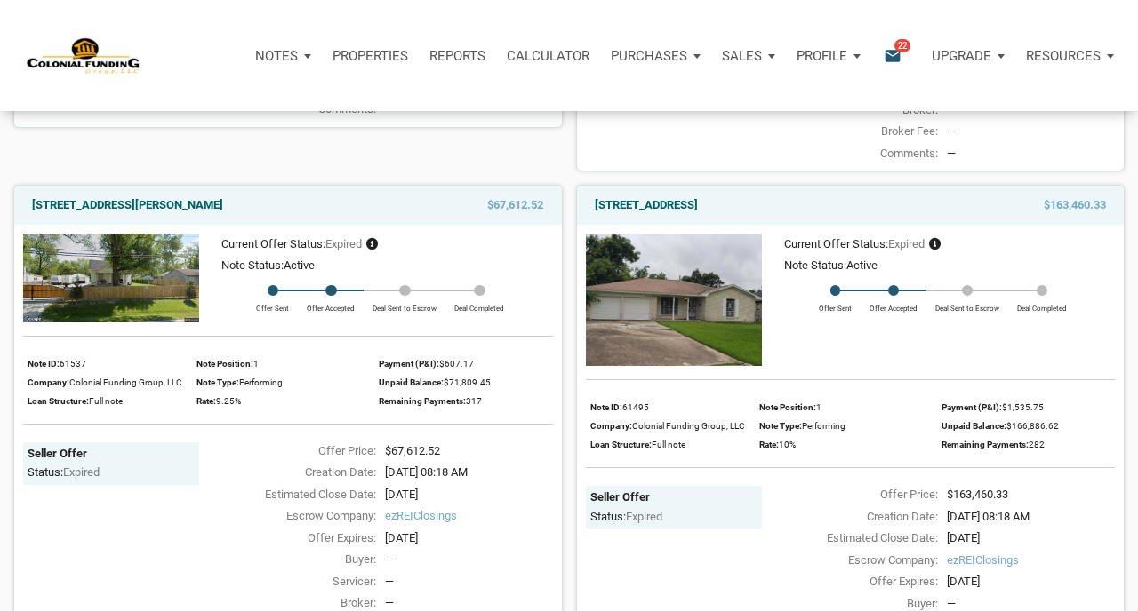
scroll to position [1616, 0]
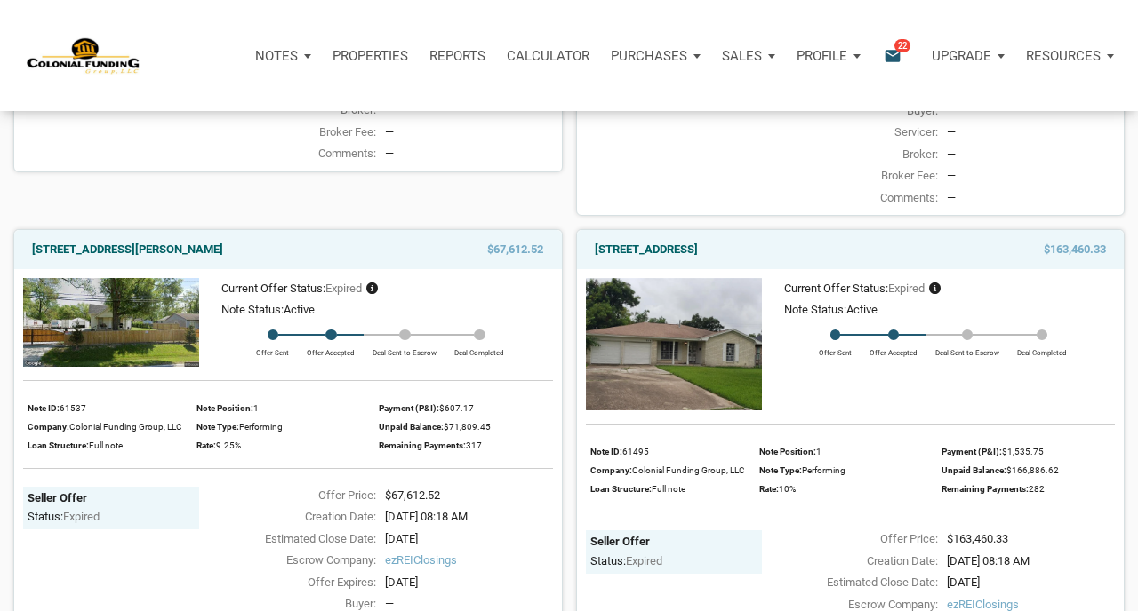
click at [814, 55] on p "Profile" at bounding box center [821, 56] width 51 height 16
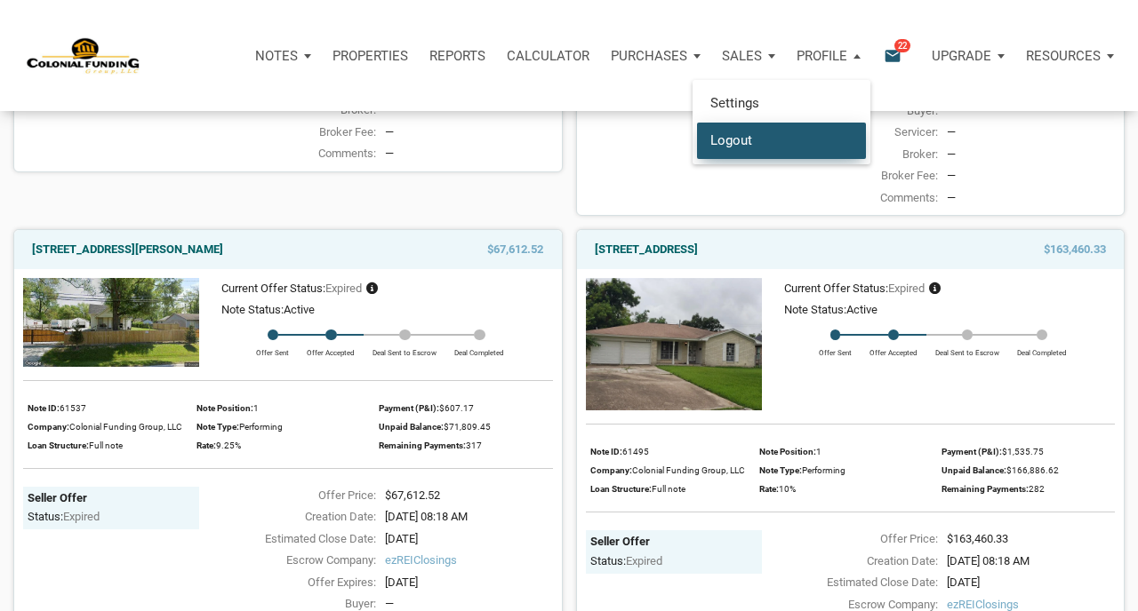
click at [761, 140] on link "Logout" at bounding box center [781, 140] width 169 height 36
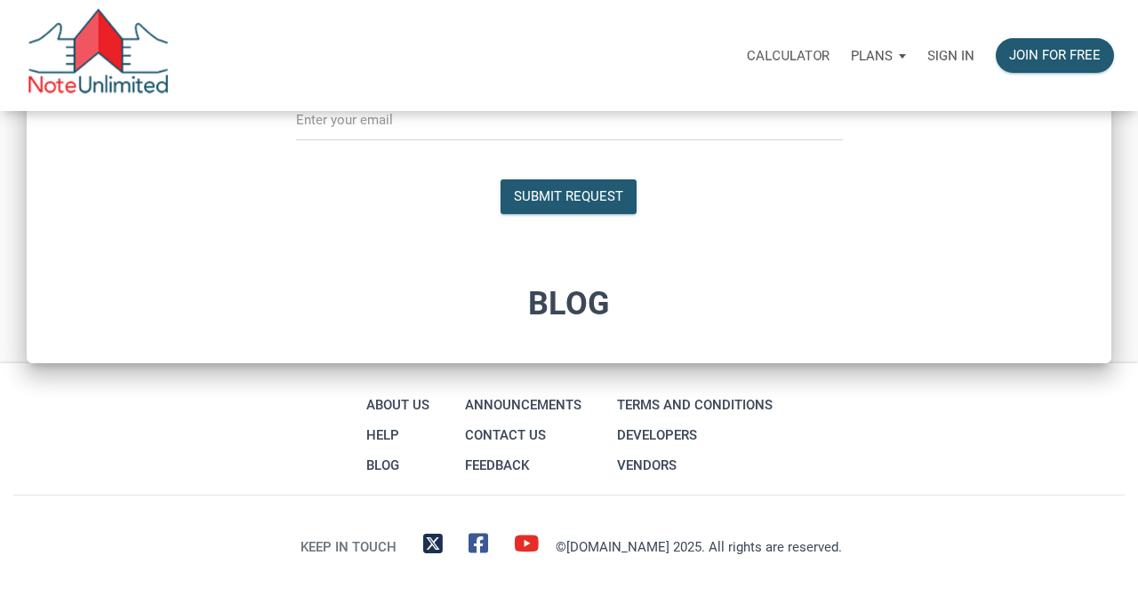
select select
type input "Introduction to new features"
select select
